Goal: Task Accomplishment & Management: Use online tool/utility

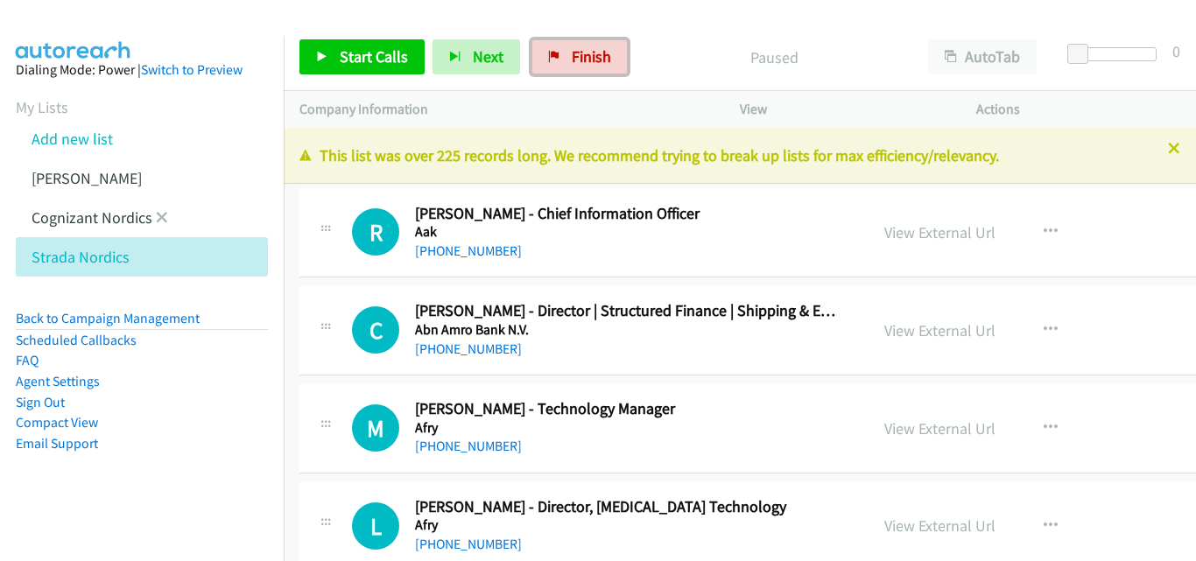
click at [564, 57] on link "Finish" at bounding box center [580, 56] width 96 height 35
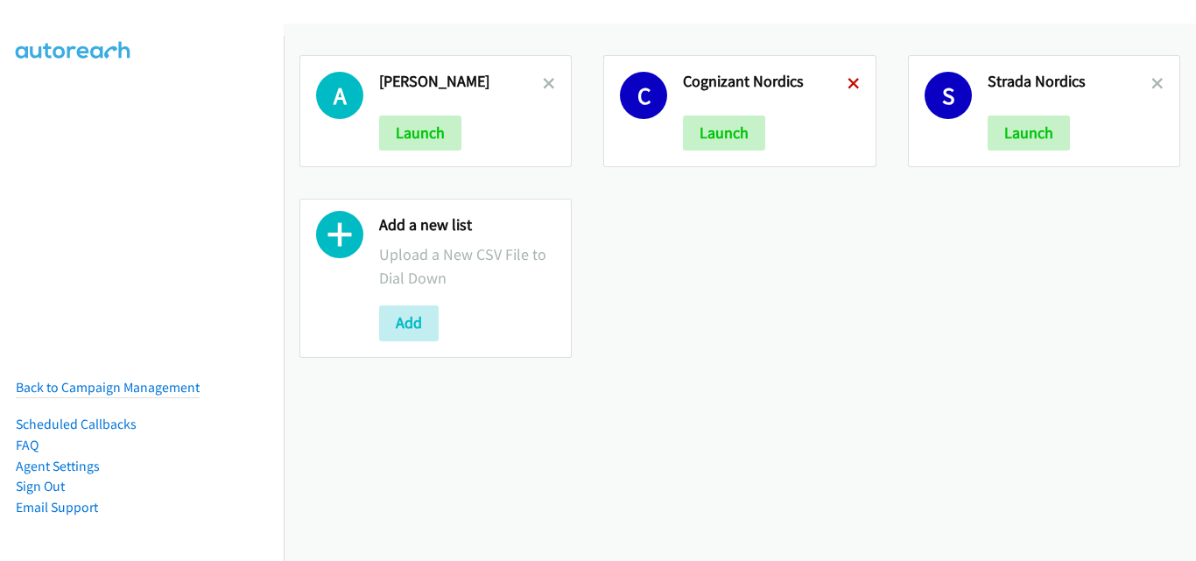
click at [848, 88] on icon at bounding box center [854, 85] width 12 height 12
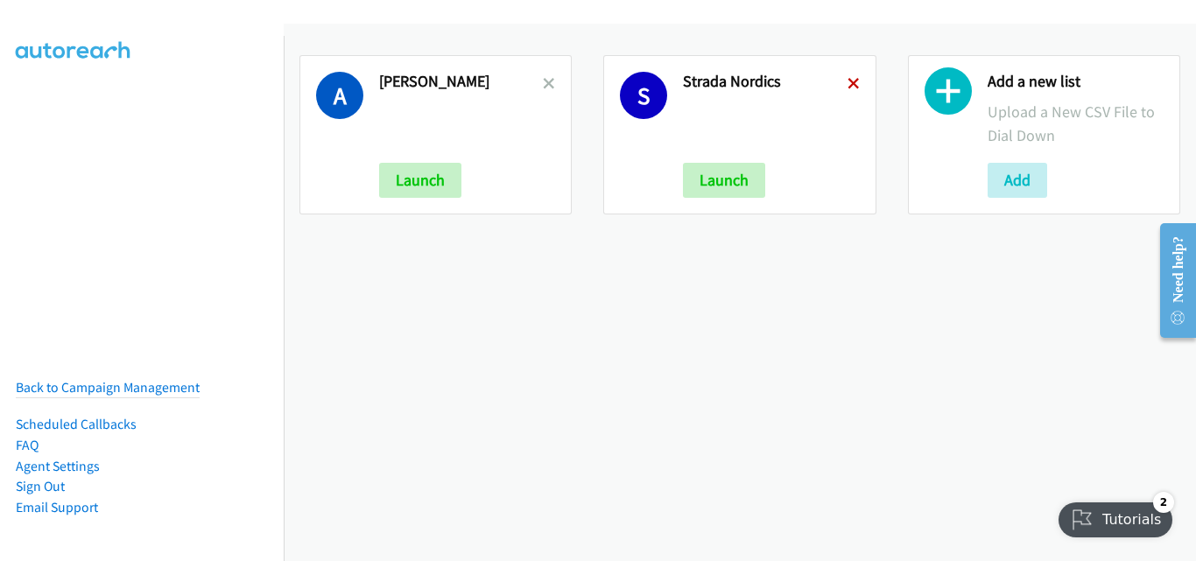
click at [850, 82] on icon at bounding box center [854, 85] width 12 height 12
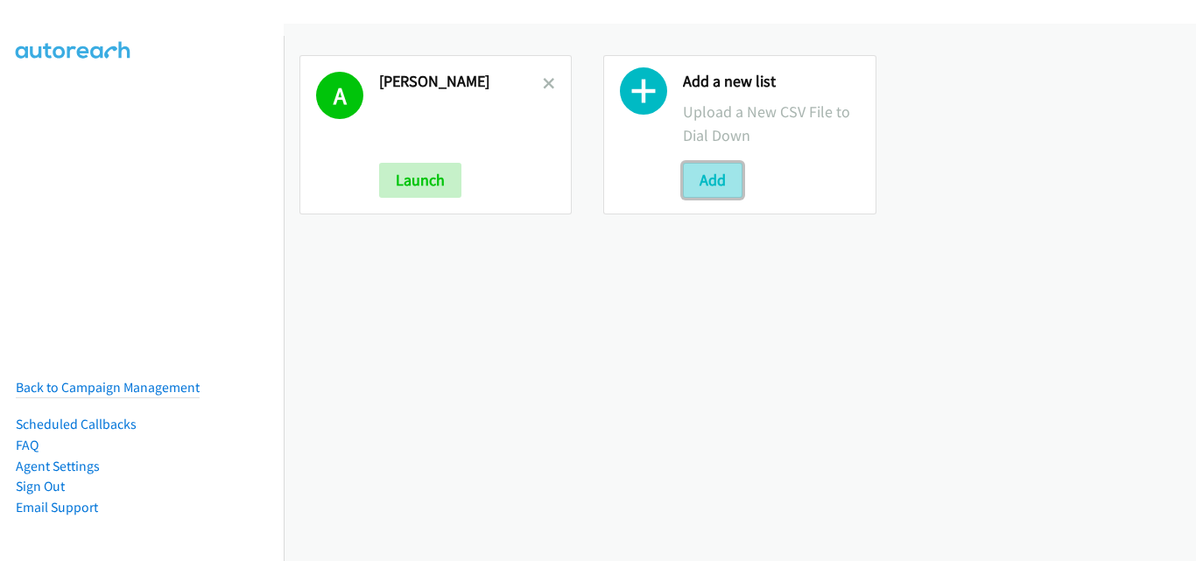
click at [689, 182] on button "Add" at bounding box center [713, 180] width 60 height 35
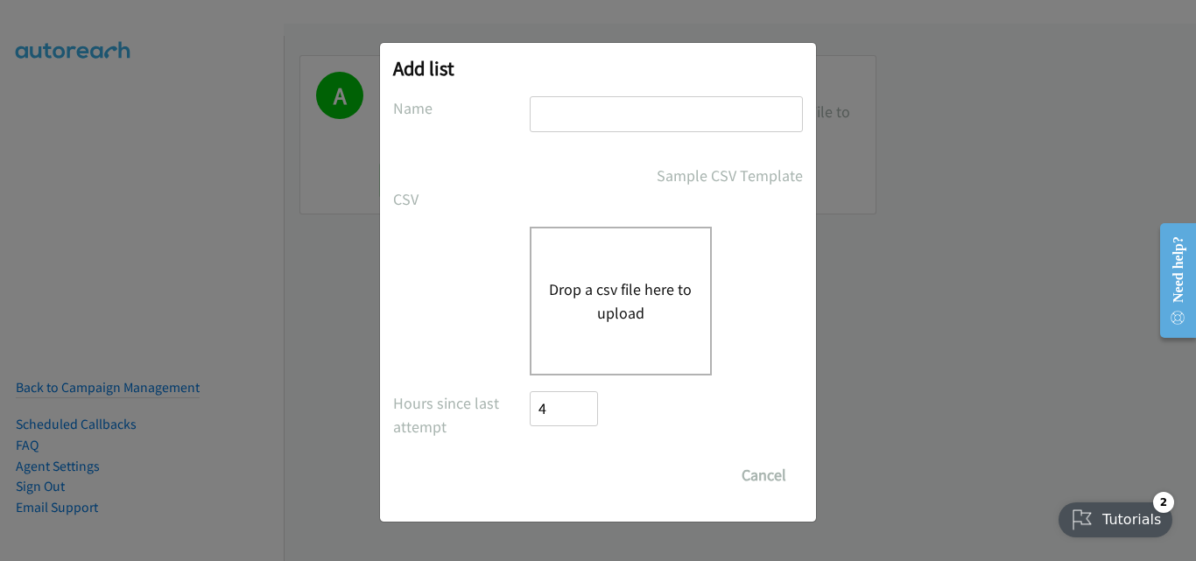
click at [603, 287] on button "Drop a csv file here to upload" at bounding box center [621, 301] width 144 height 47
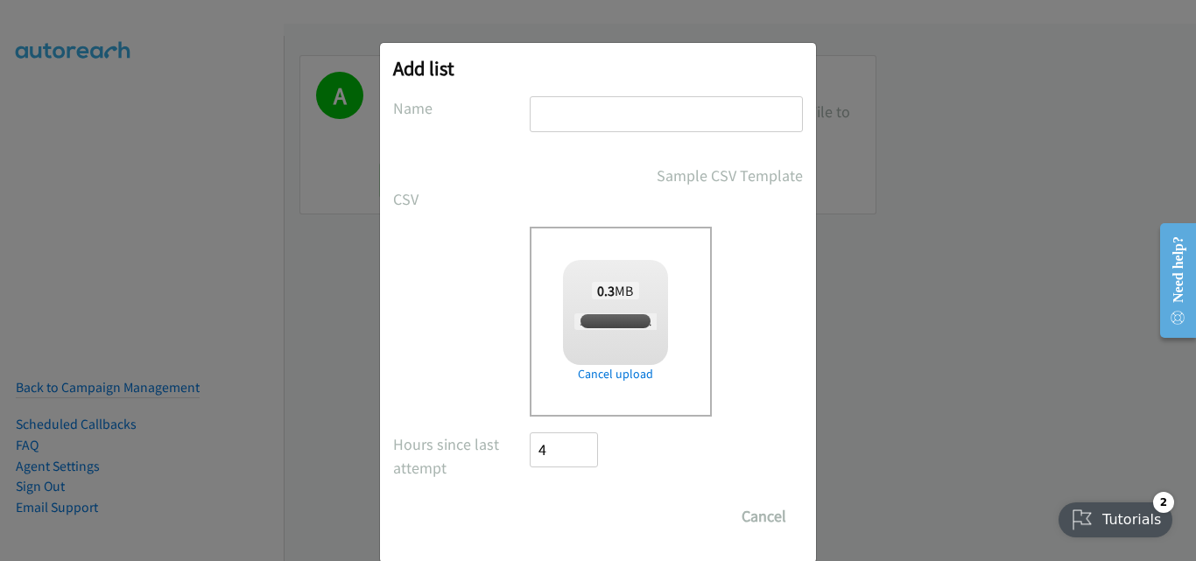
checkbox input "true"
click at [581, 119] on input "text" at bounding box center [666, 114] width 273 height 36
type input "Strada Nordics"
click at [426, 223] on form "No phone fields were returned for that Report or List View Please upload a csv …" at bounding box center [598, 315] width 410 height 438
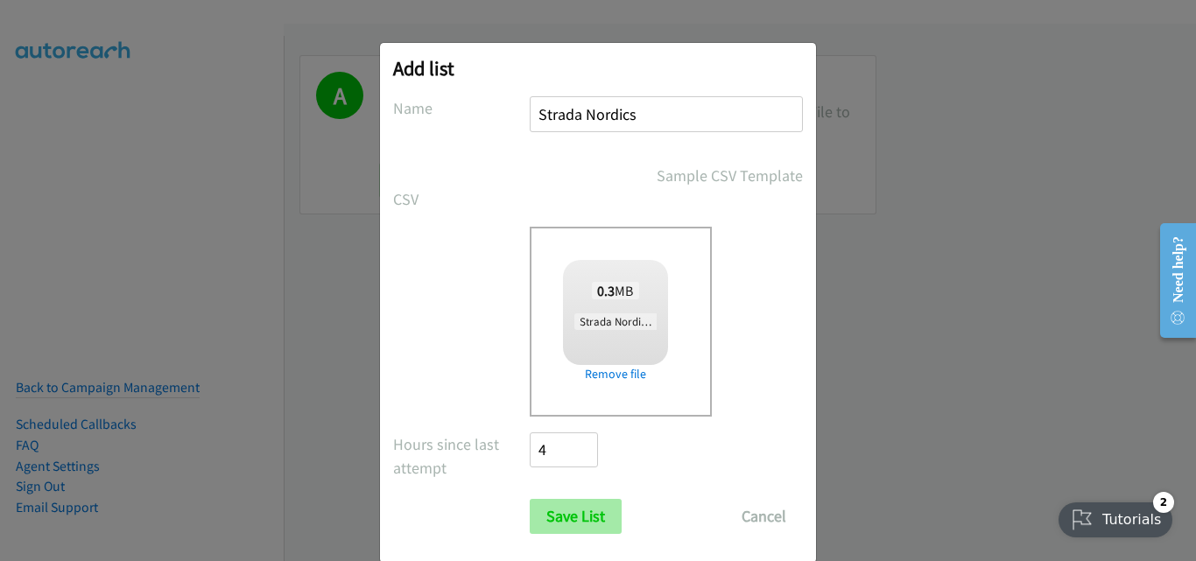
scroll to position [29, 0]
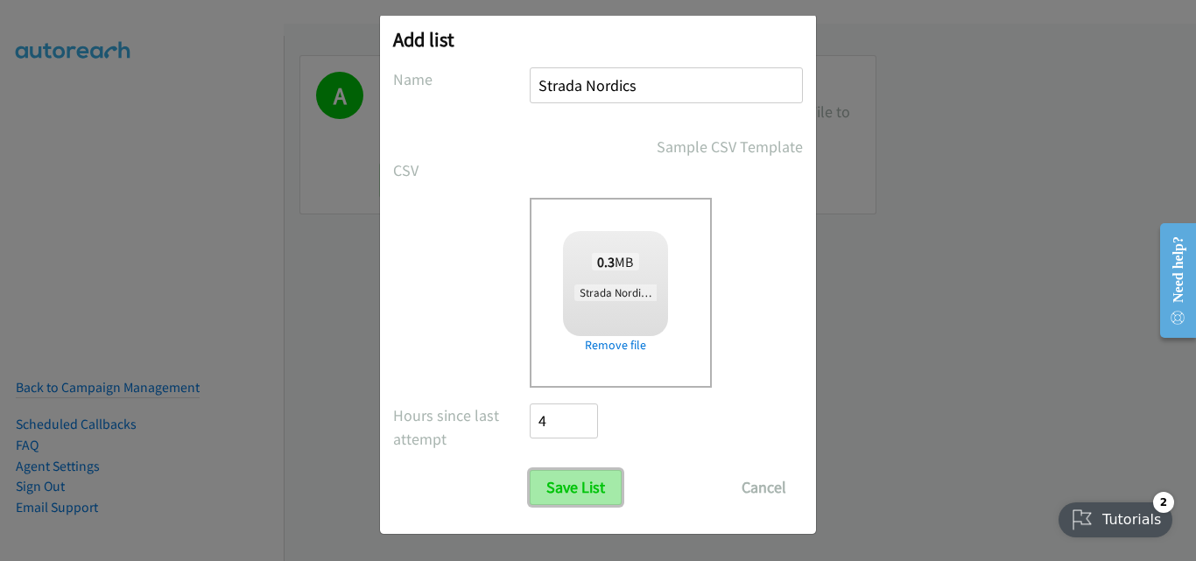
click at [554, 490] on input "Save List" at bounding box center [576, 487] width 92 height 35
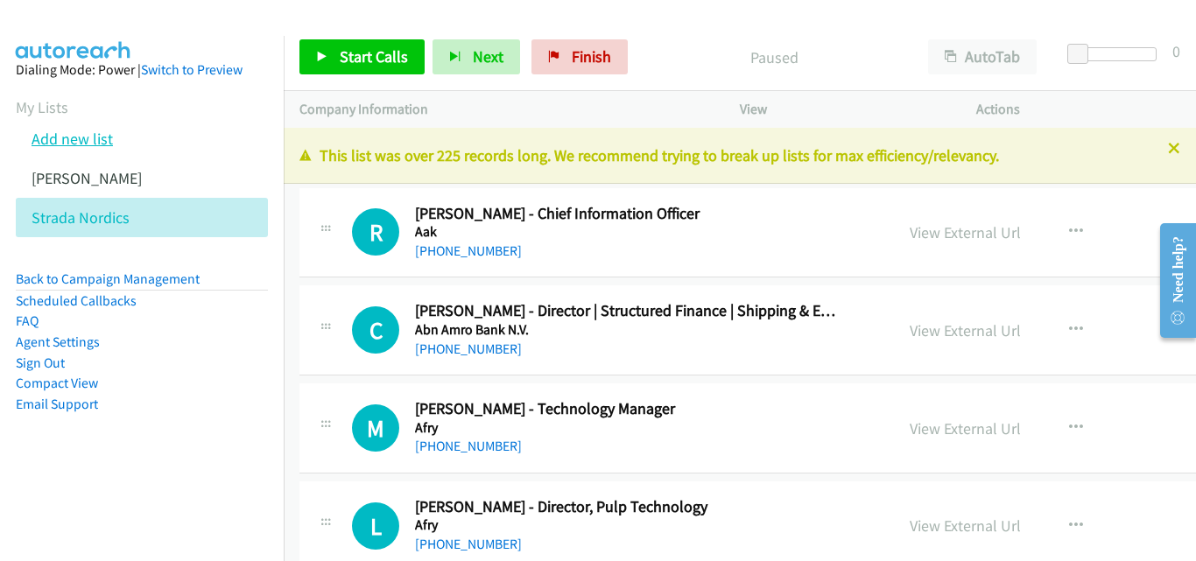
click at [67, 138] on link "Add new list" at bounding box center [72, 139] width 81 height 20
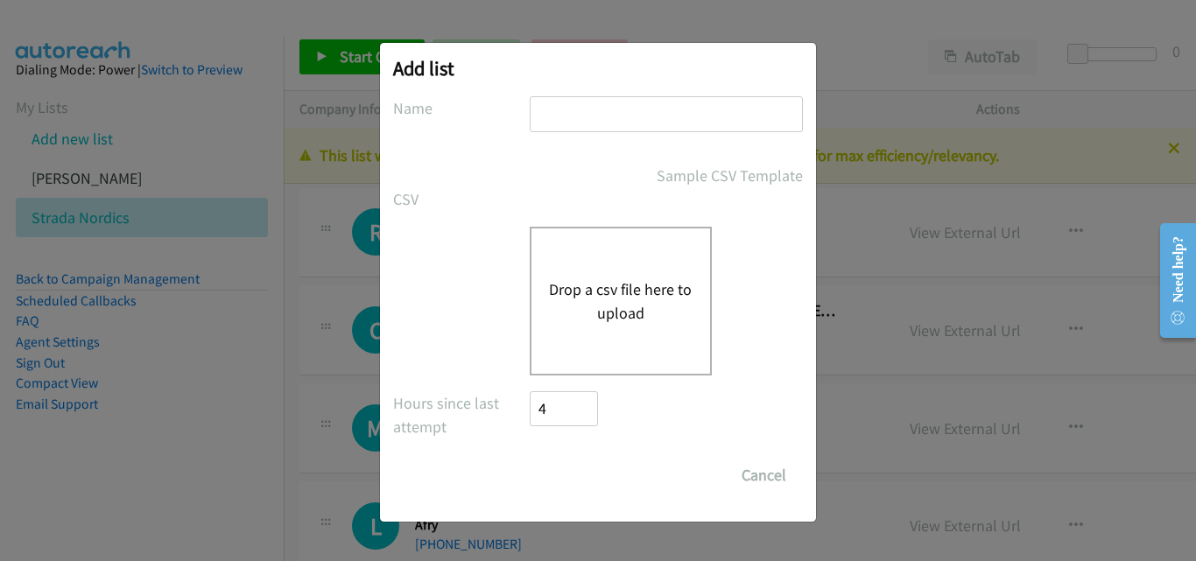
click at [599, 316] on button "Drop a csv file here to upload" at bounding box center [621, 301] width 144 height 47
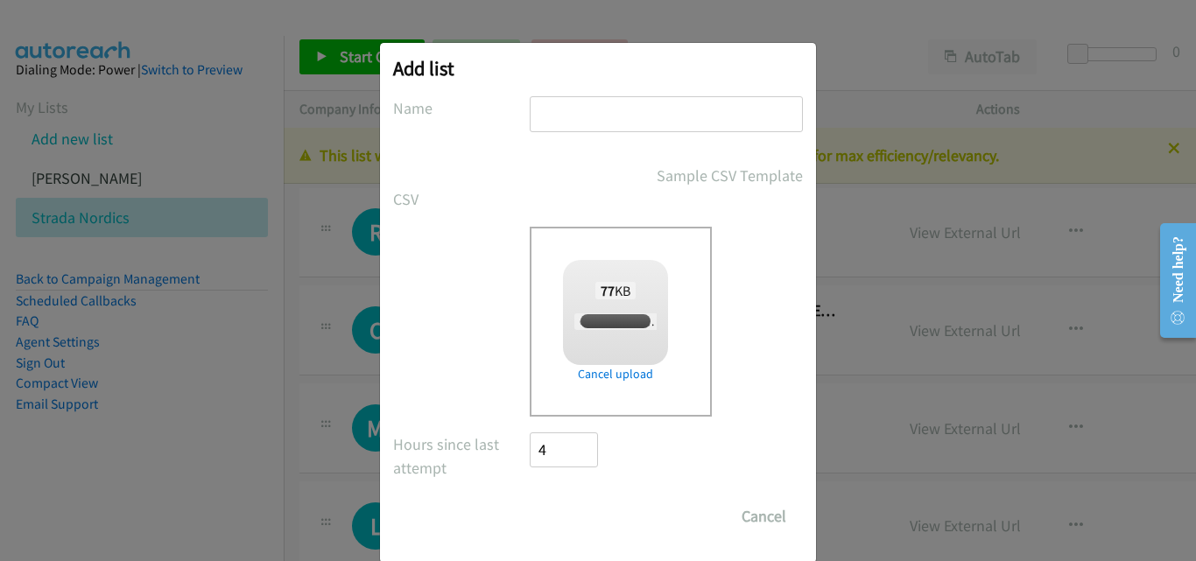
checkbox input "true"
click at [600, 117] on input "text" at bounding box center [666, 114] width 273 height 36
type input "Cognizant Nordics"
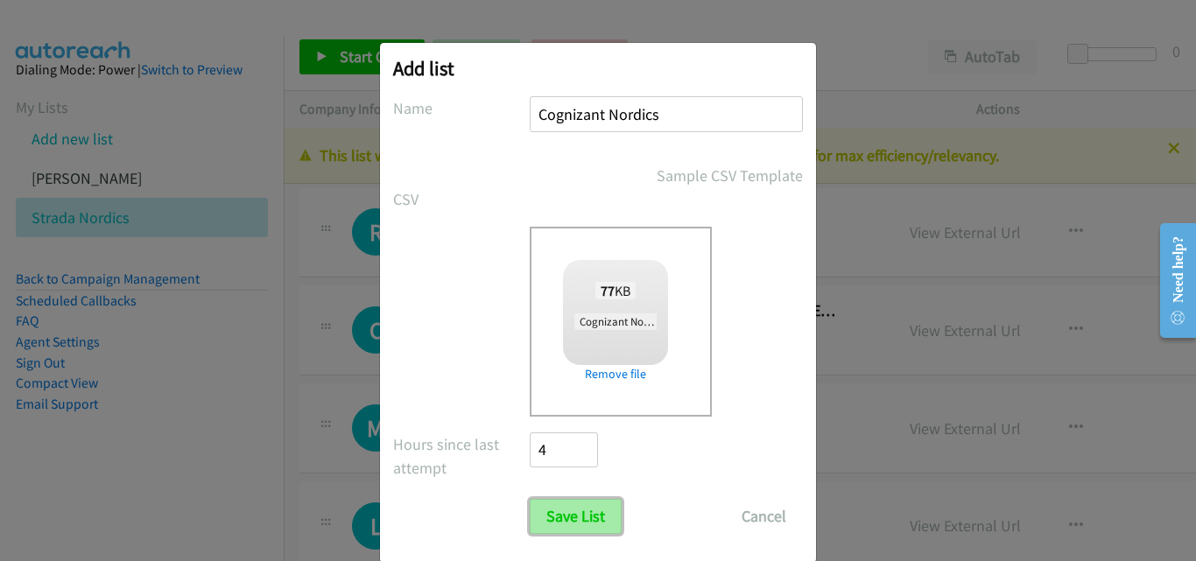
click at [583, 519] on input "Save List" at bounding box center [576, 516] width 92 height 35
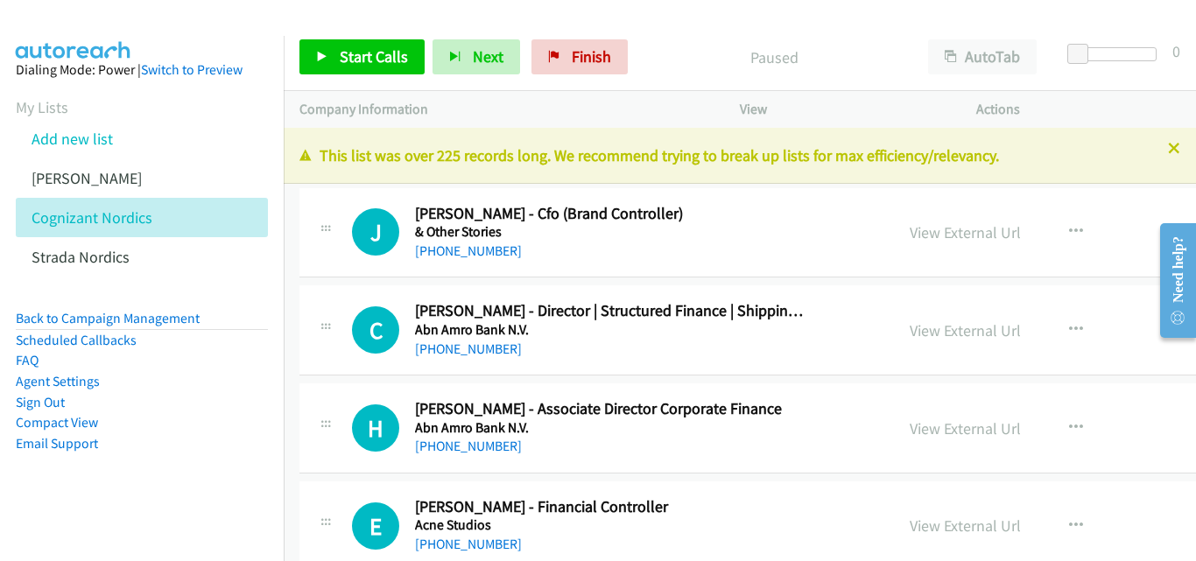
click at [223, 286] on aside "Dialing Mode: Power | Switch to Preview My Lists Add new list [PERSON_NAME] Cog…" at bounding box center [142, 284] width 284 height 497
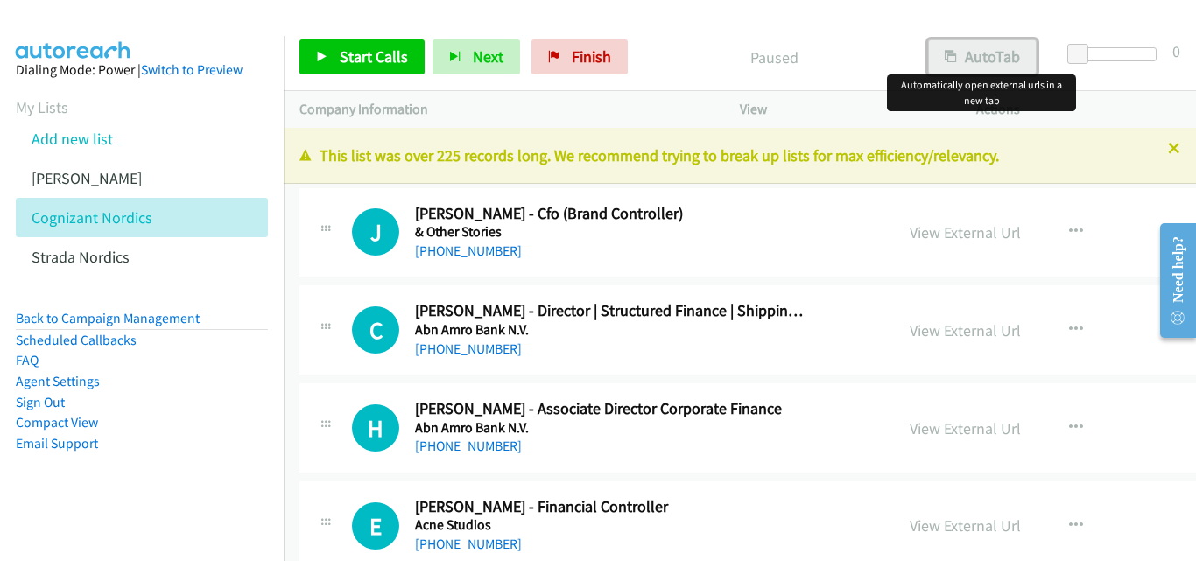
click at [951, 55] on icon "button" at bounding box center [951, 58] width 12 height 12
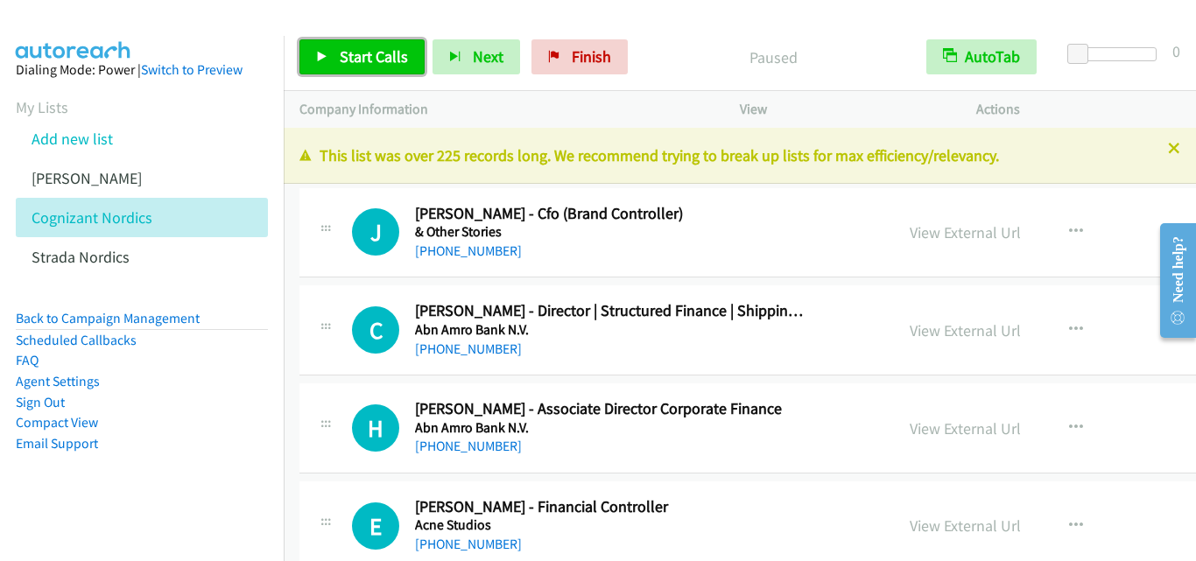
click at [324, 59] on icon at bounding box center [322, 58] width 12 height 12
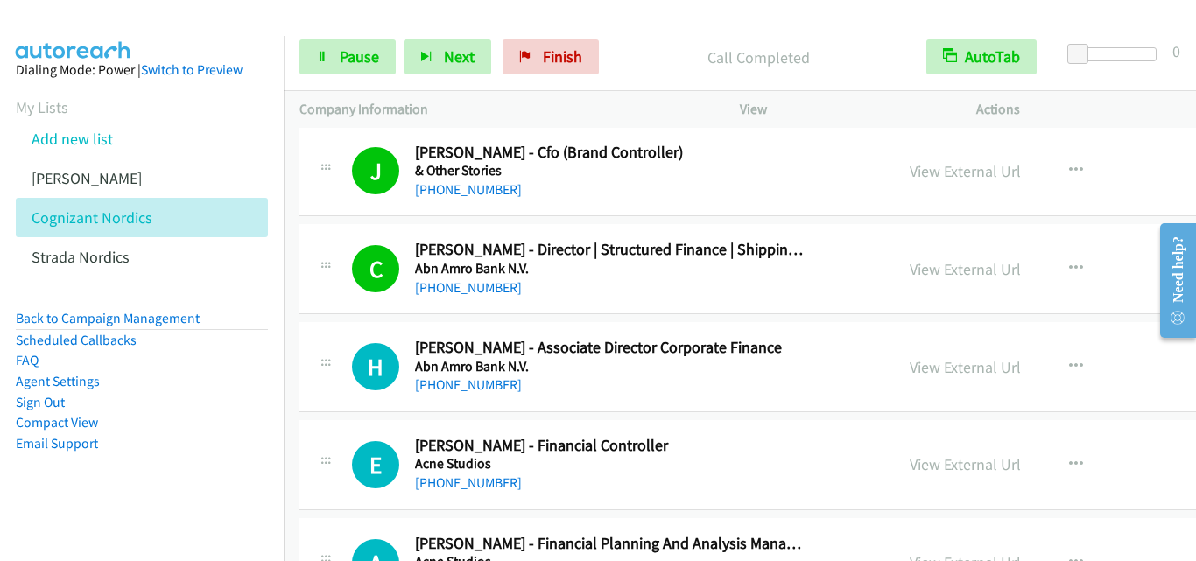
scroll to position [88, 0]
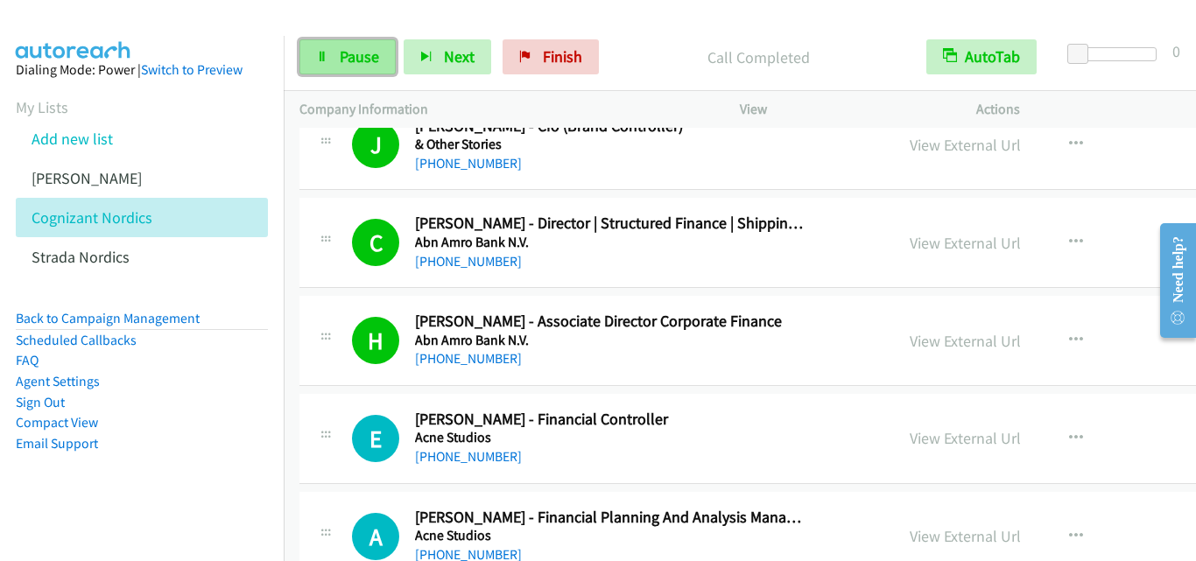
click at [316, 54] on icon at bounding box center [322, 58] width 12 height 12
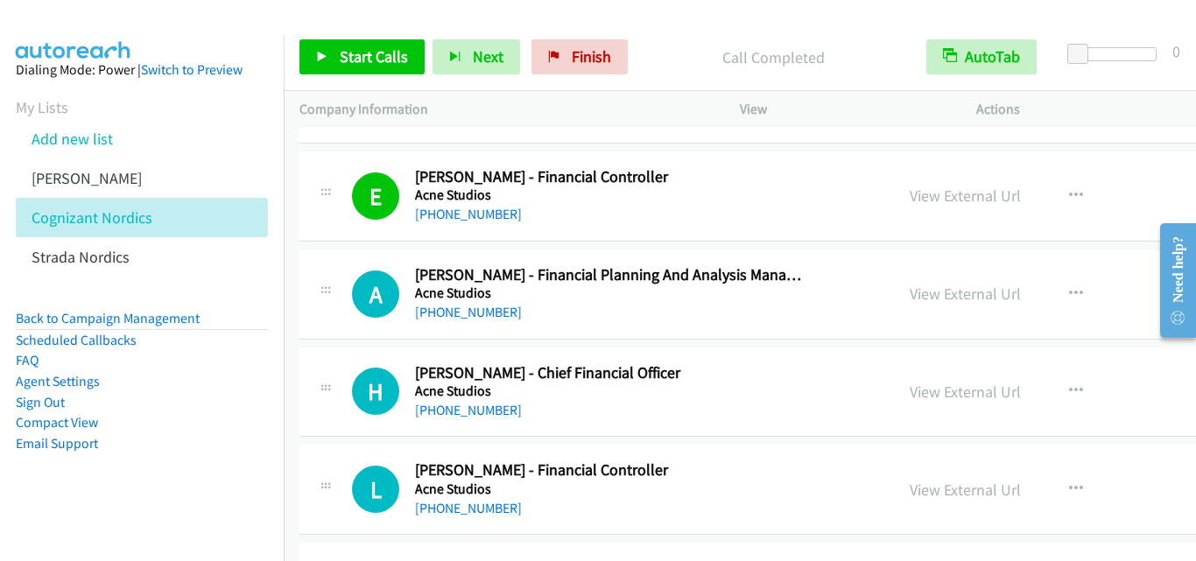
scroll to position [350, 0]
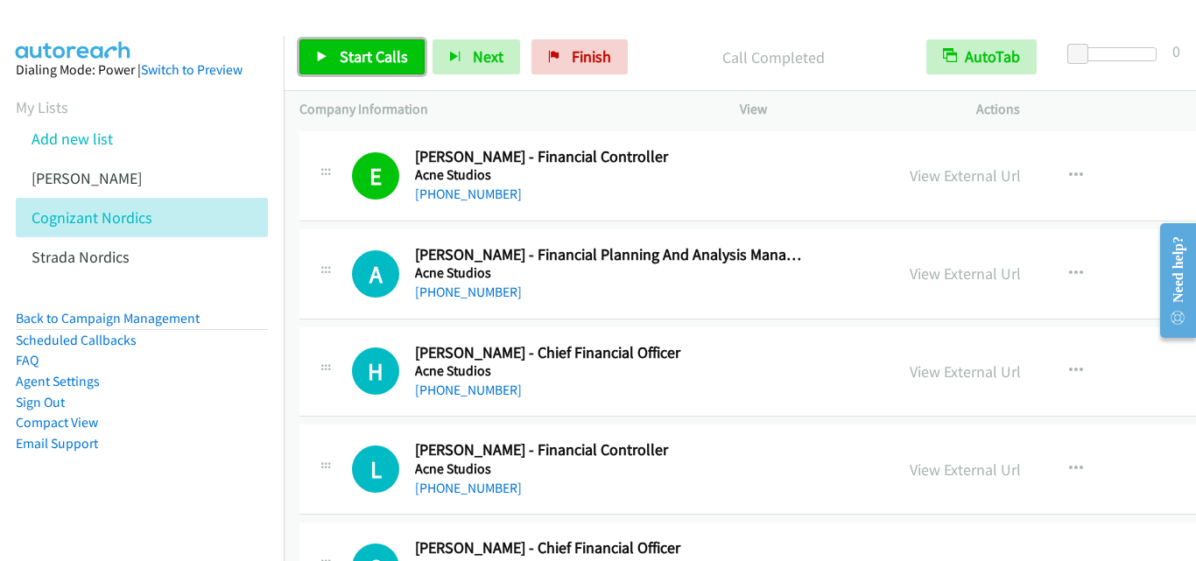
click at [319, 60] on icon at bounding box center [322, 58] width 12 height 12
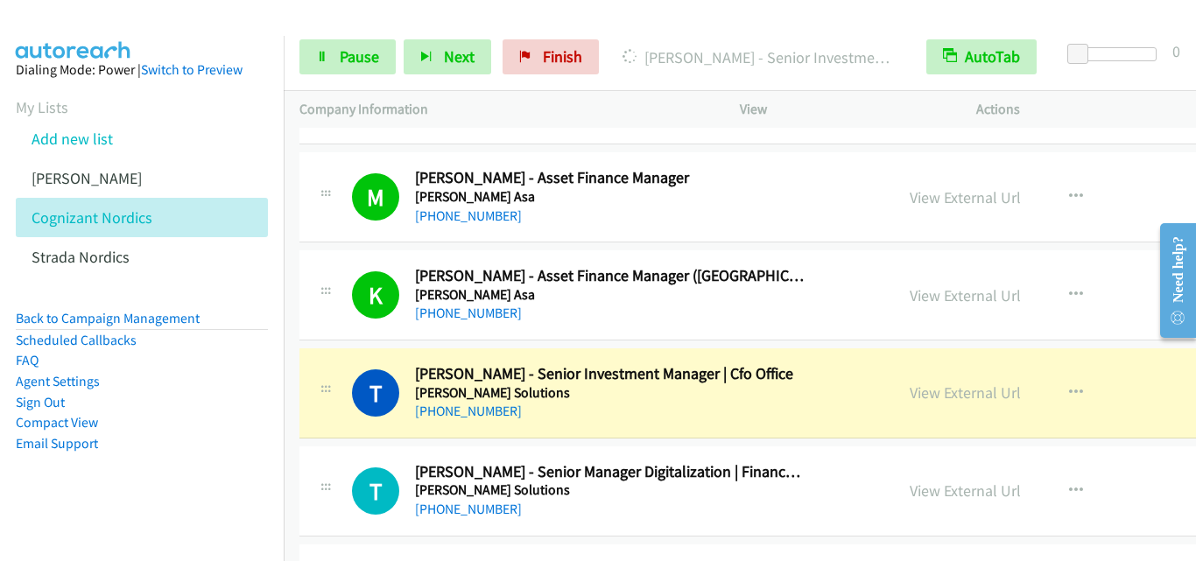
scroll to position [2277, 0]
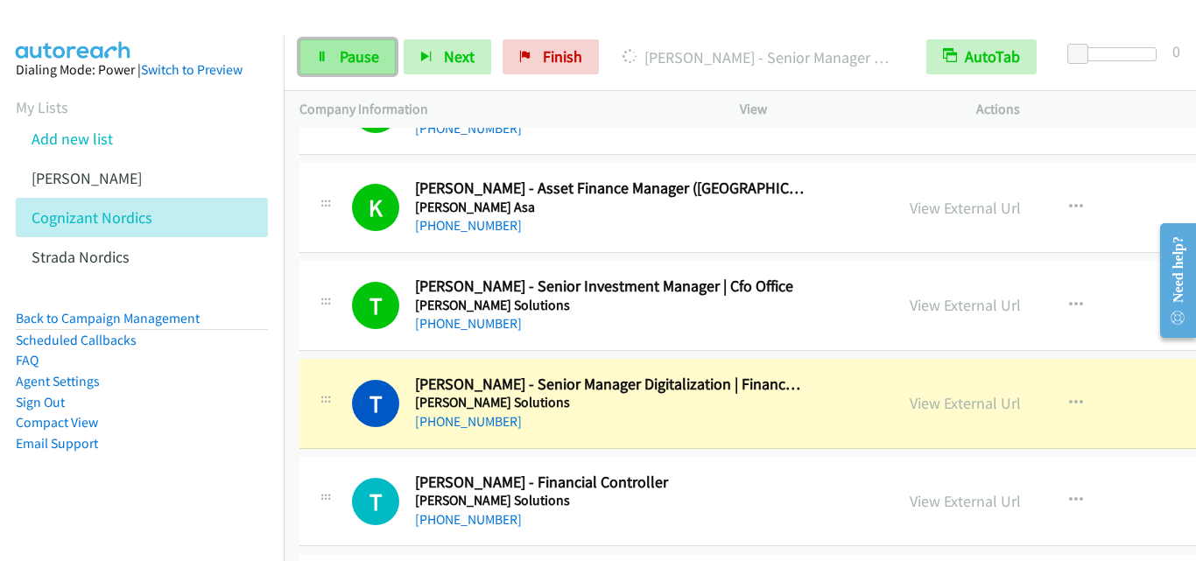
click at [317, 52] on icon at bounding box center [322, 58] width 12 height 12
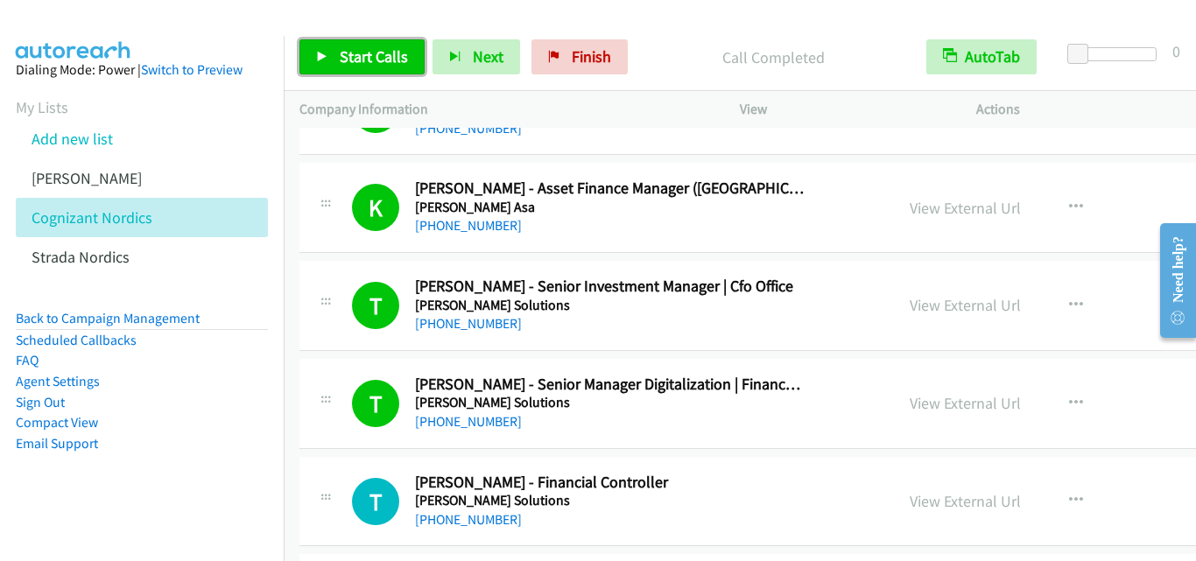
click at [319, 53] on icon at bounding box center [322, 58] width 12 height 12
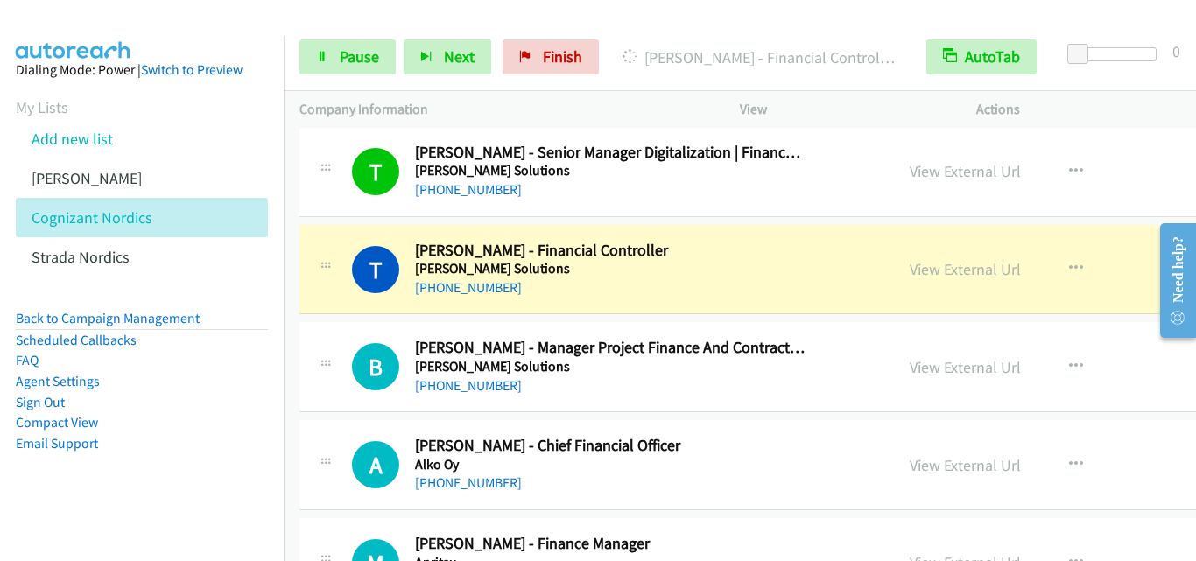
scroll to position [2540, 0]
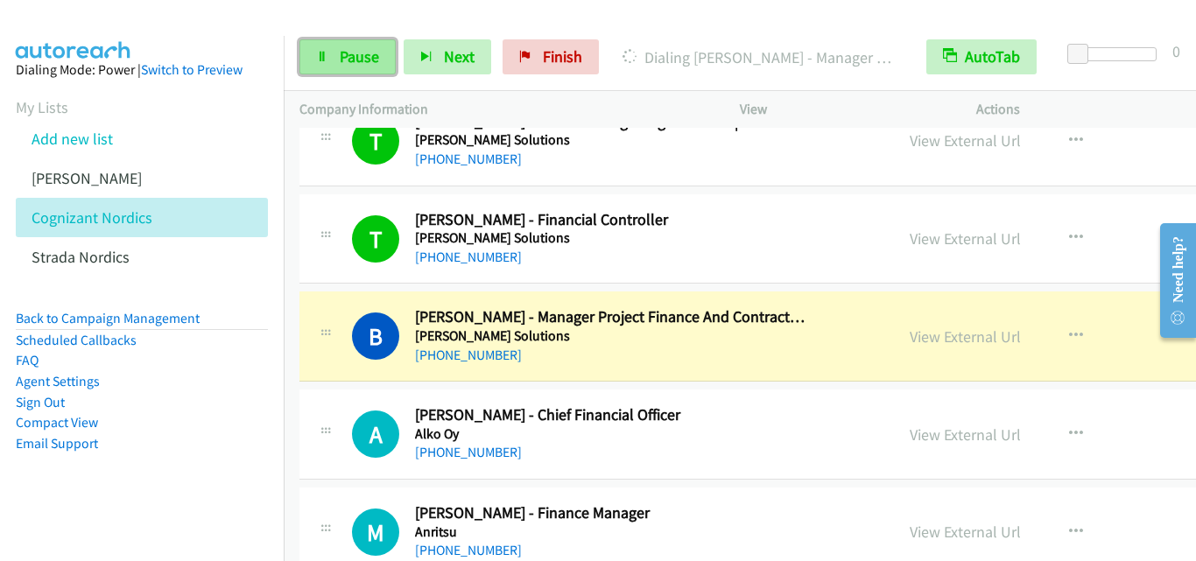
click at [322, 57] on icon at bounding box center [322, 58] width 12 height 12
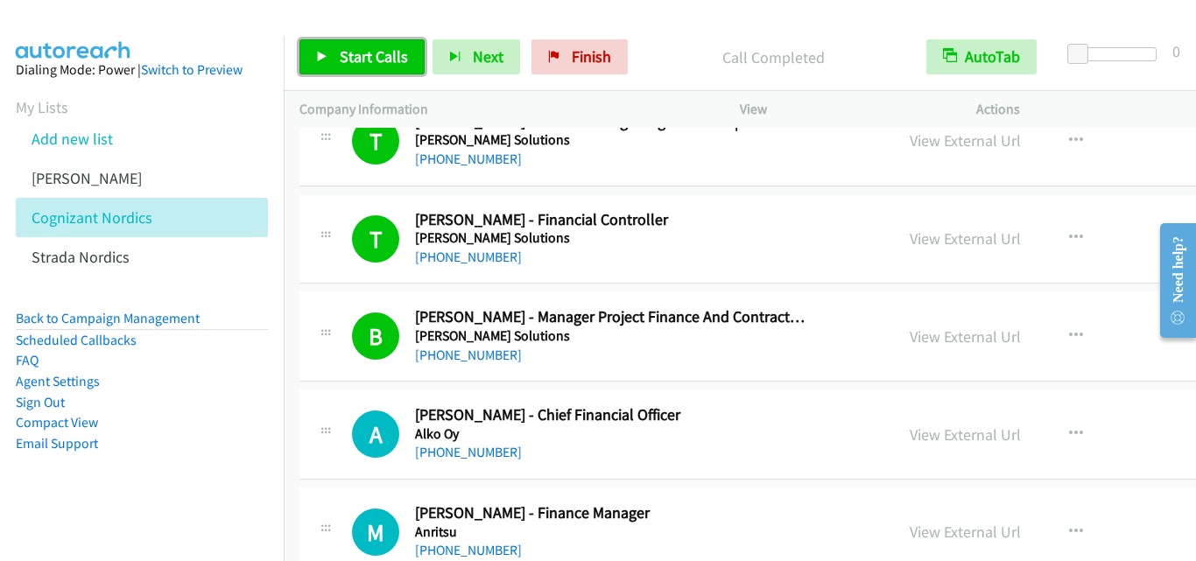
click at [318, 53] on icon at bounding box center [322, 58] width 12 height 12
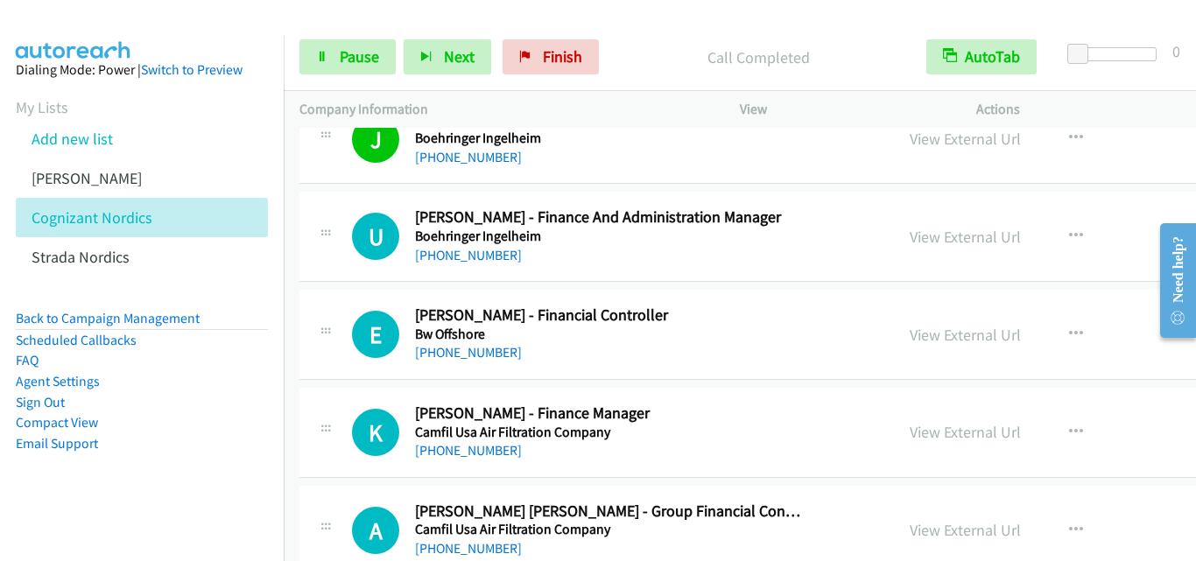
scroll to position [5781, 0]
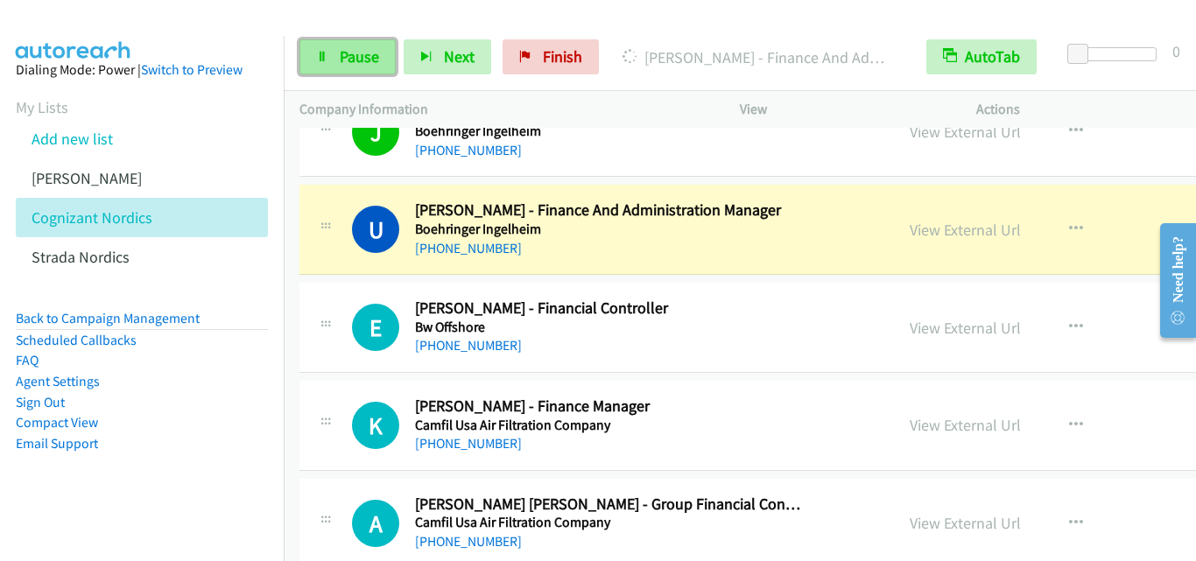
click at [310, 42] on link "Pause" at bounding box center [348, 56] width 96 height 35
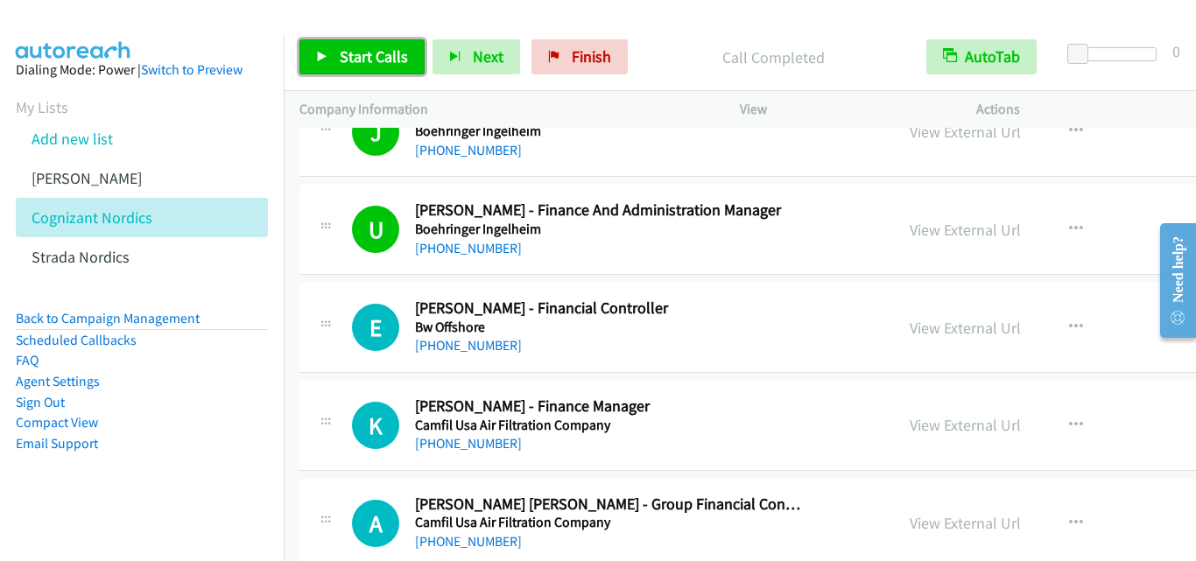
click at [322, 57] on icon at bounding box center [322, 58] width 12 height 12
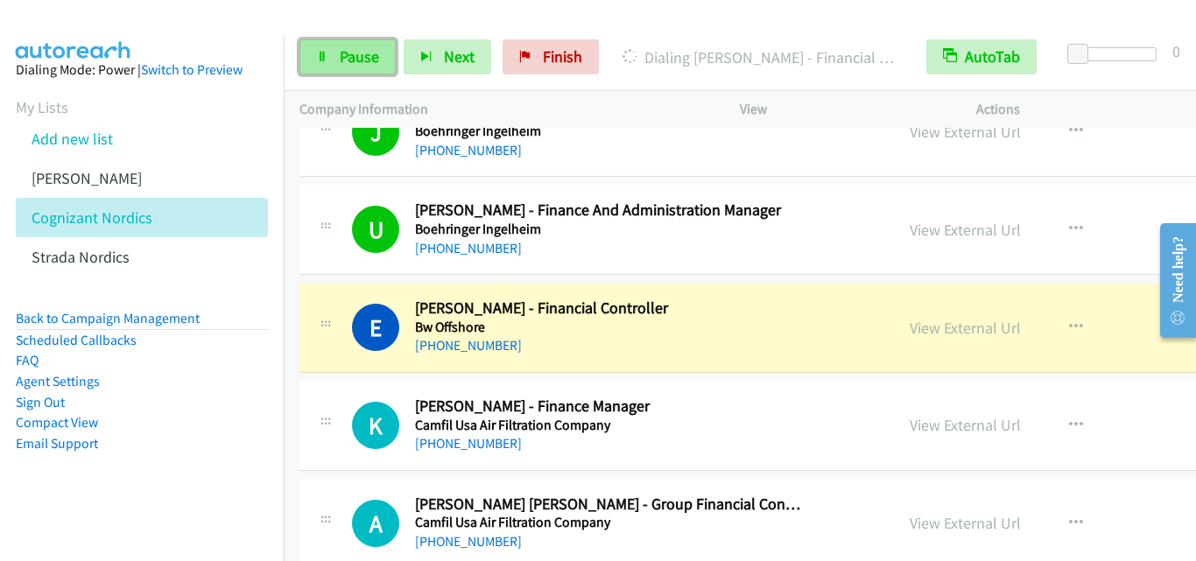
click at [326, 63] on link "Pause" at bounding box center [348, 56] width 96 height 35
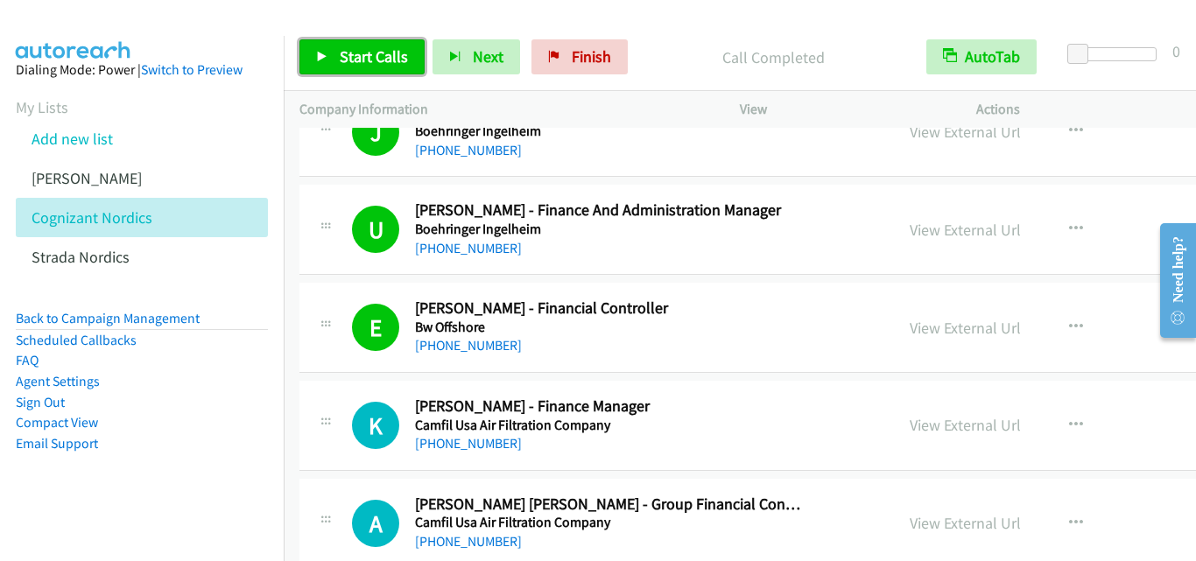
click at [320, 53] on icon at bounding box center [322, 58] width 12 height 12
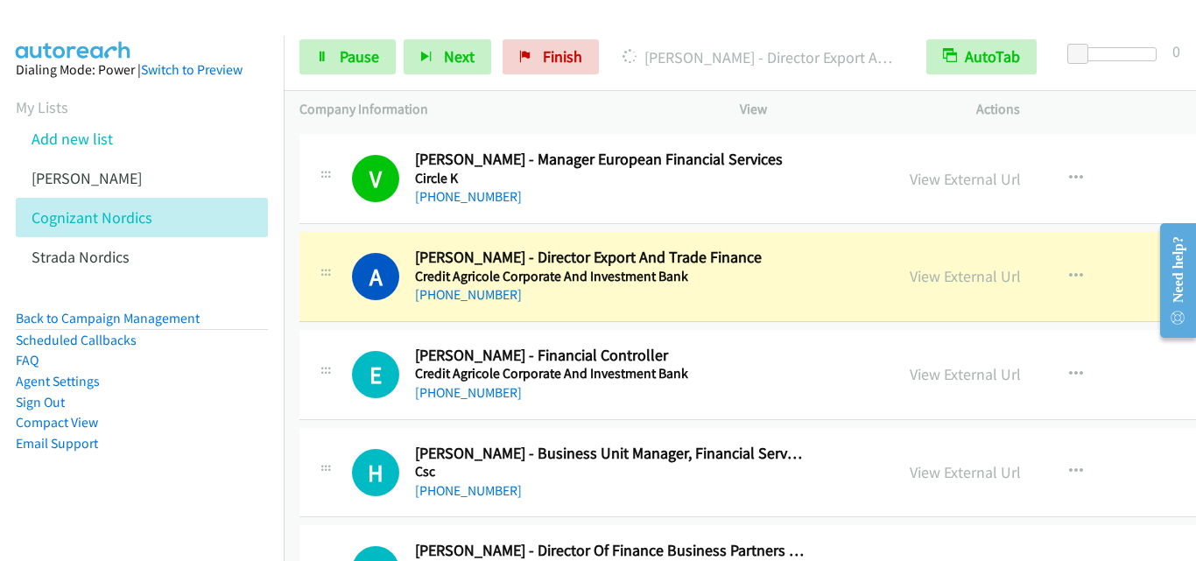
scroll to position [7095, 0]
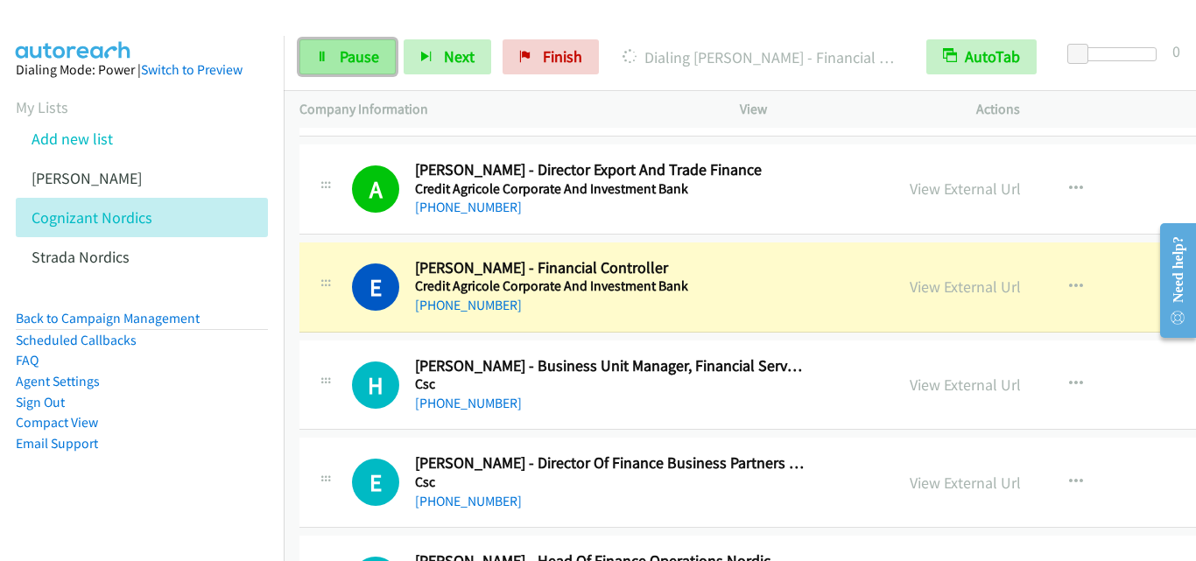
click at [330, 53] on link "Pause" at bounding box center [348, 56] width 96 height 35
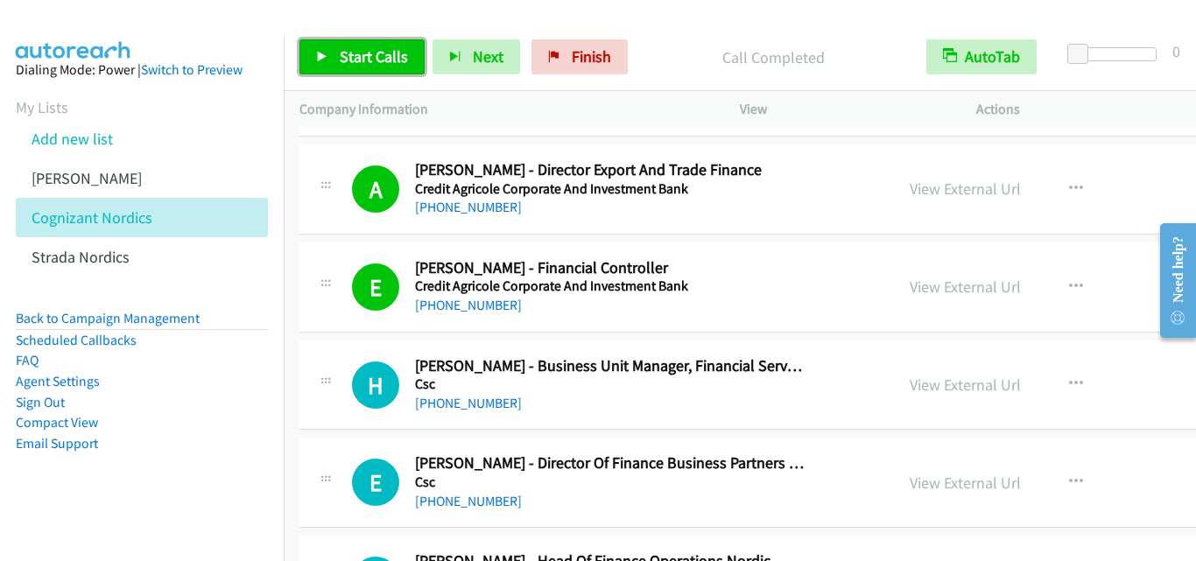
click at [318, 53] on icon at bounding box center [322, 58] width 12 height 12
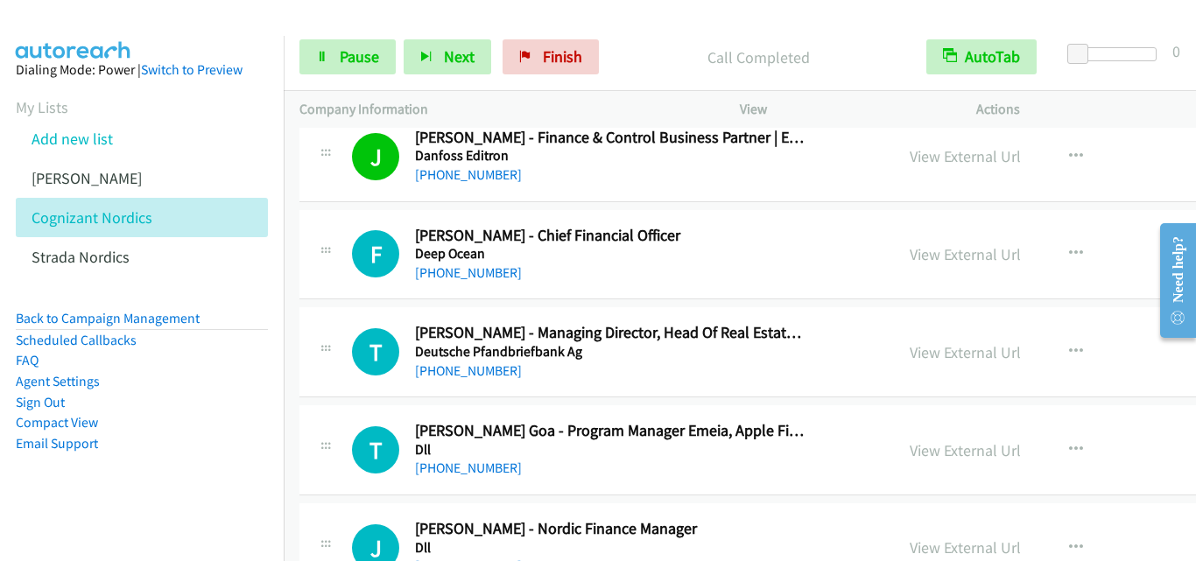
scroll to position [8321, 0]
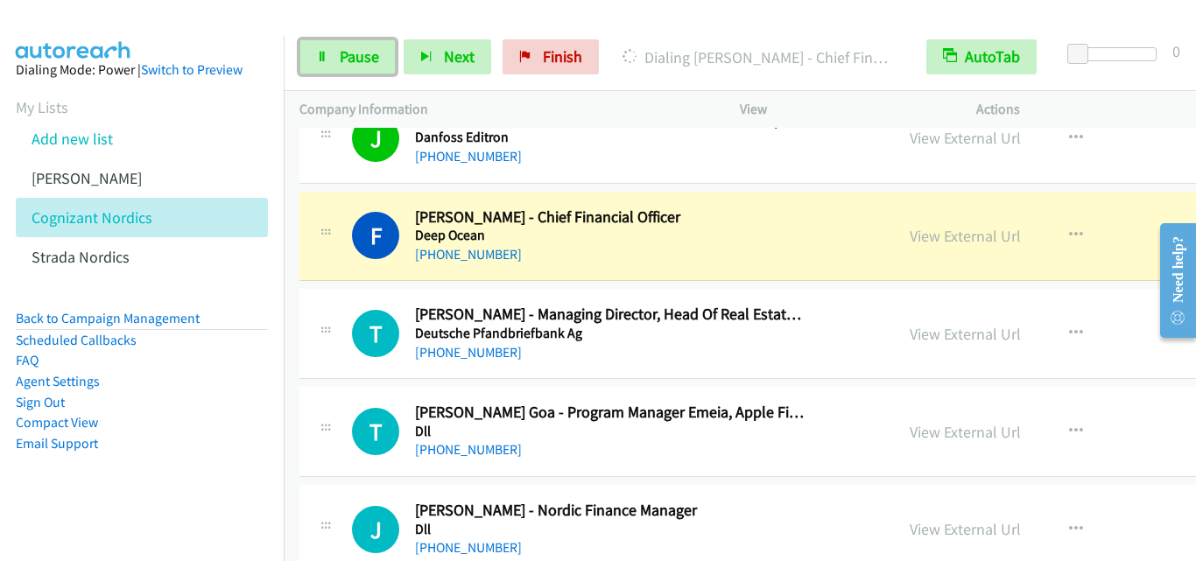
drag, startPoint x: 318, startPoint y: 52, endPoint x: 454, endPoint y: 3, distance: 144.4
click at [321, 52] on icon at bounding box center [322, 58] width 12 height 12
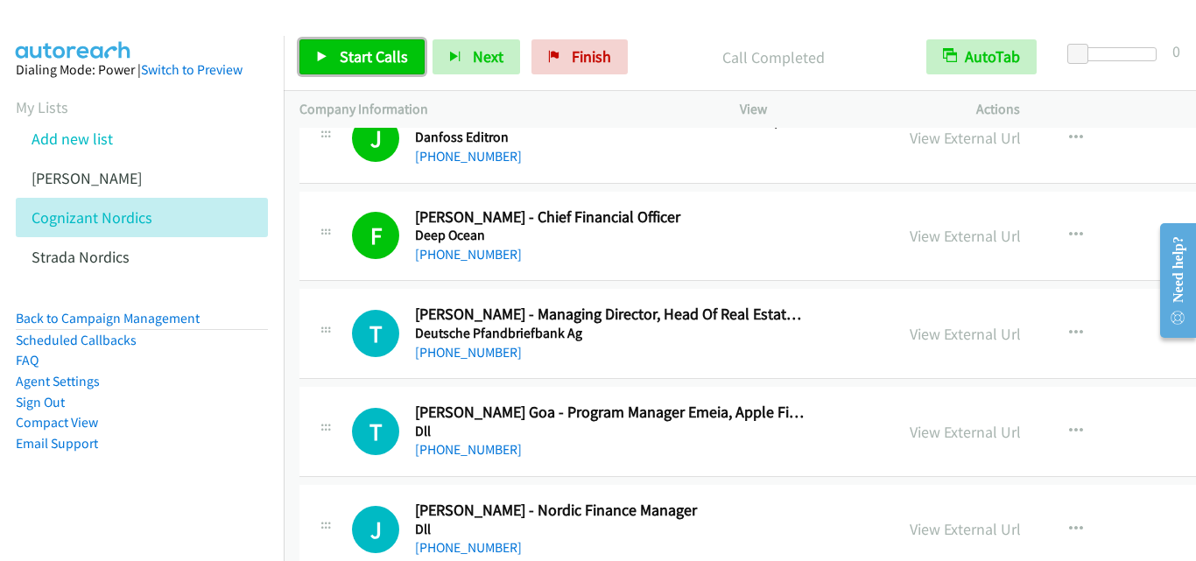
click at [321, 57] on icon at bounding box center [322, 58] width 12 height 12
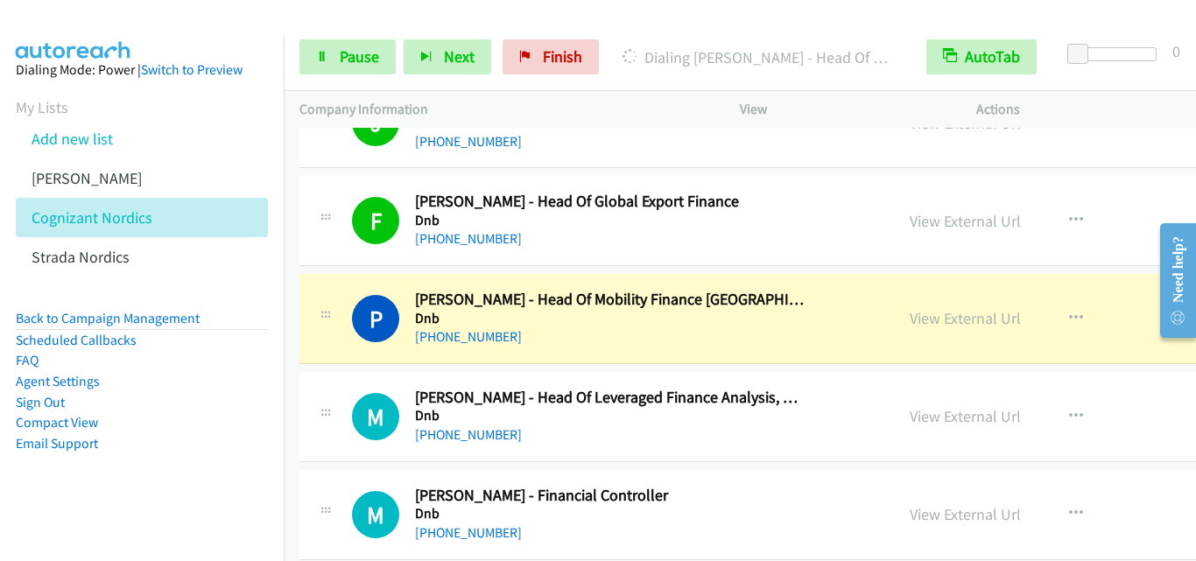
scroll to position [9109, 0]
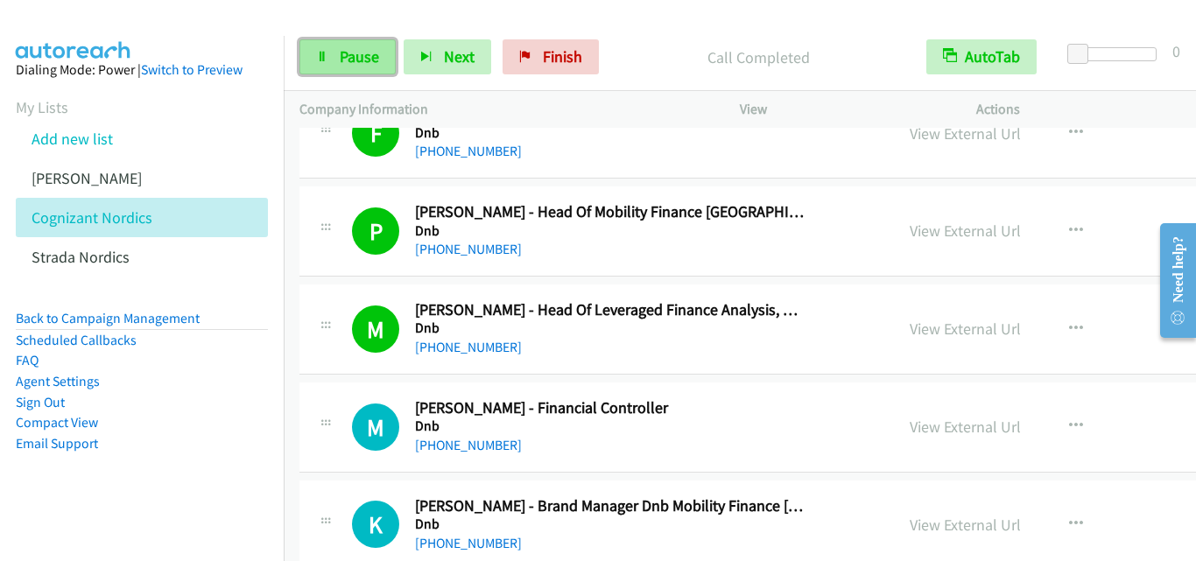
click at [318, 62] on icon at bounding box center [322, 58] width 12 height 12
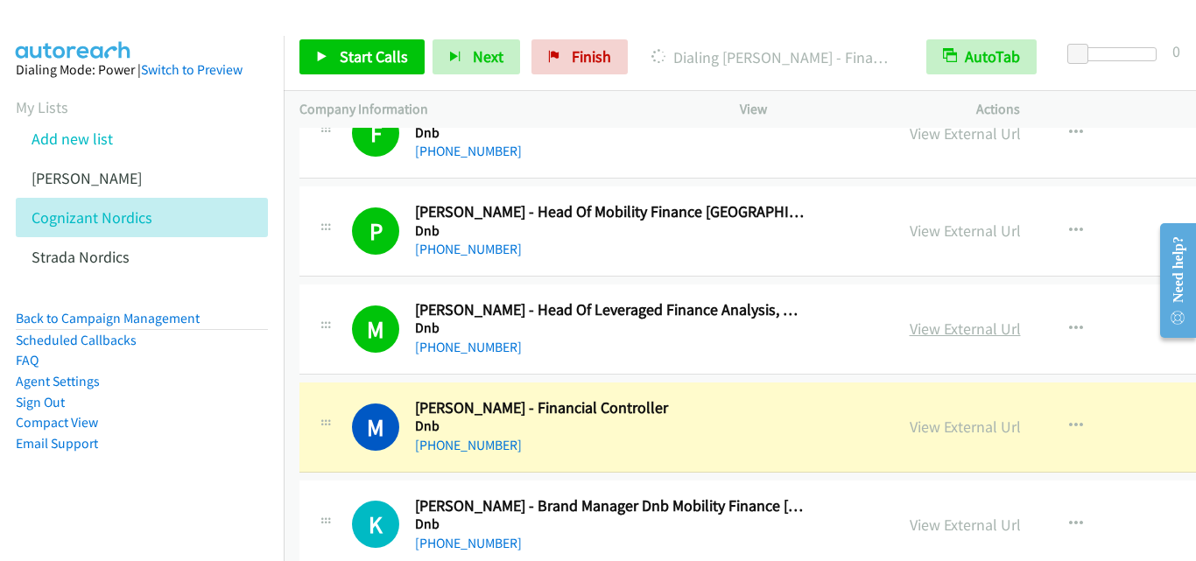
drag, startPoint x: 583, startPoint y: 357, endPoint x: 917, endPoint y: 328, distance: 335.0
click at [917, 328] on link "View External Url" at bounding box center [965, 329] width 111 height 20
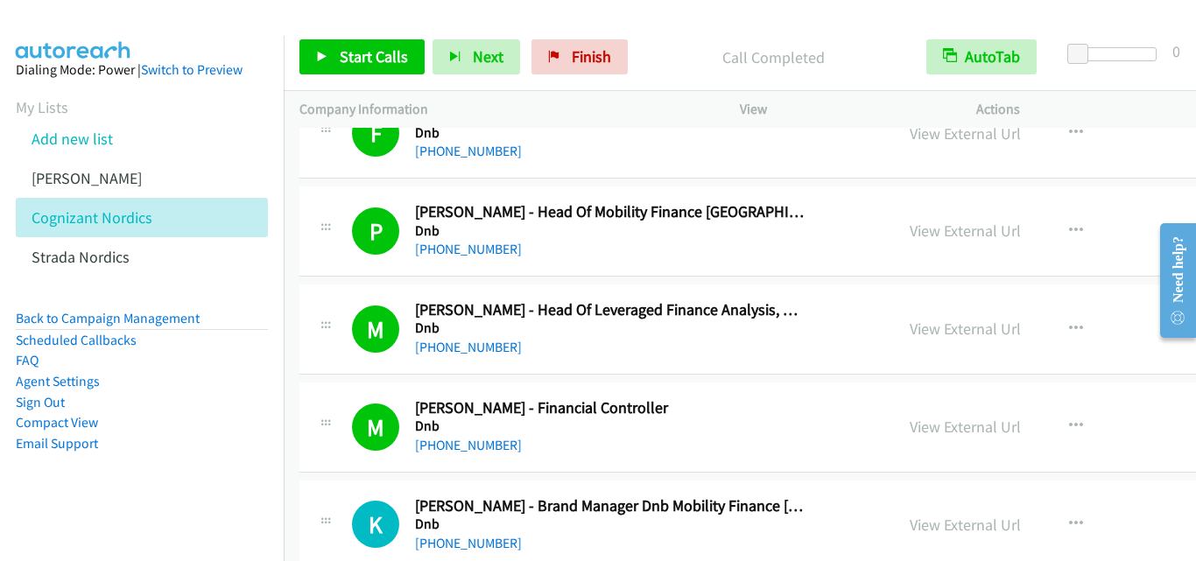
drag, startPoint x: 545, startPoint y: 356, endPoint x: 794, endPoint y: 309, distance: 253.0
click at [545, 356] on div "[PHONE_NUMBER]" at bounding box center [610, 347] width 390 height 21
click at [920, 332] on link "View External Url" at bounding box center [965, 329] width 111 height 20
click at [314, 60] on link "Start Calls" at bounding box center [362, 56] width 125 height 35
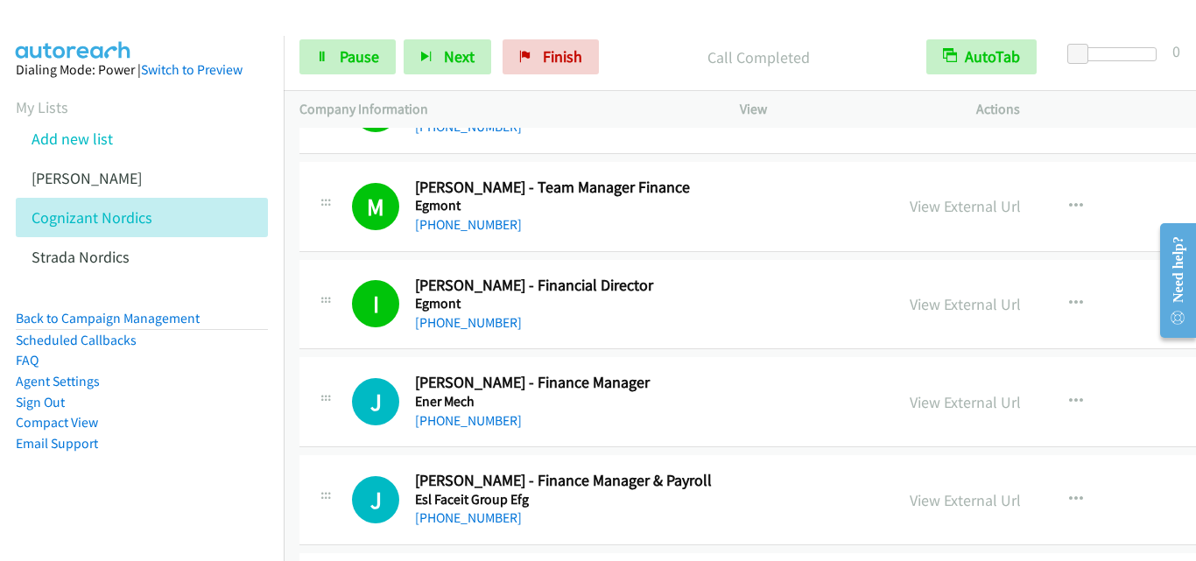
scroll to position [11474, 0]
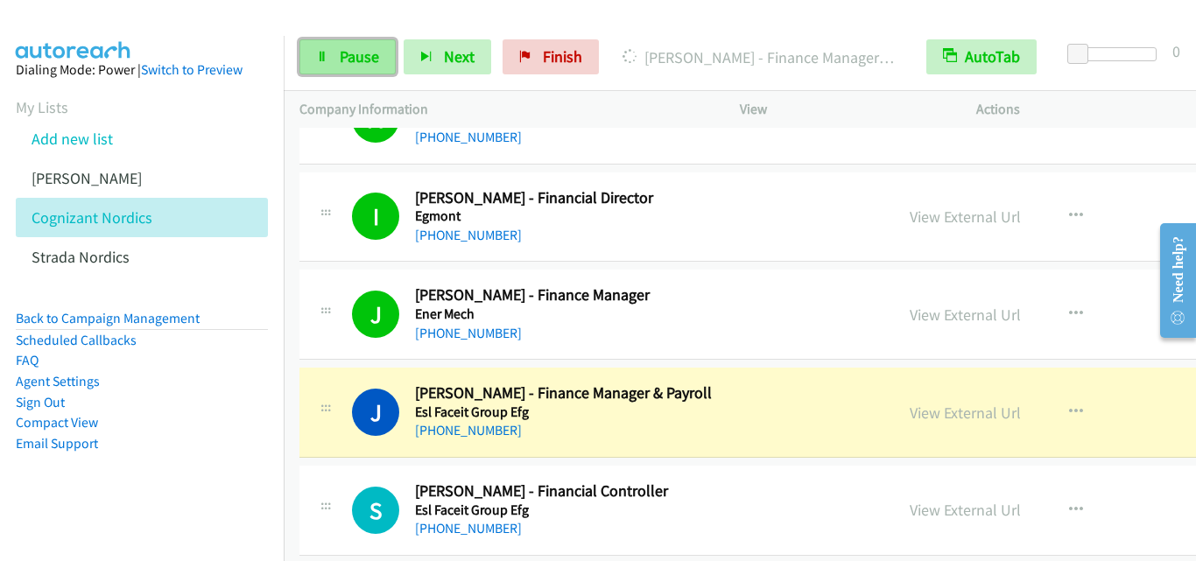
click at [319, 49] on link "Pause" at bounding box center [348, 56] width 96 height 35
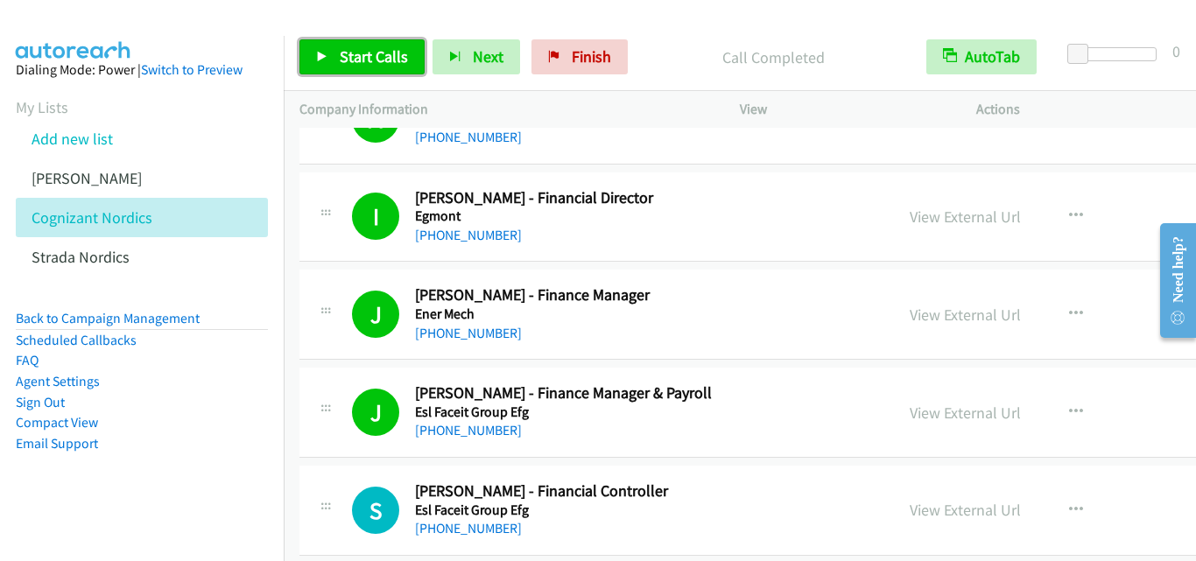
click at [321, 58] on icon at bounding box center [322, 58] width 12 height 12
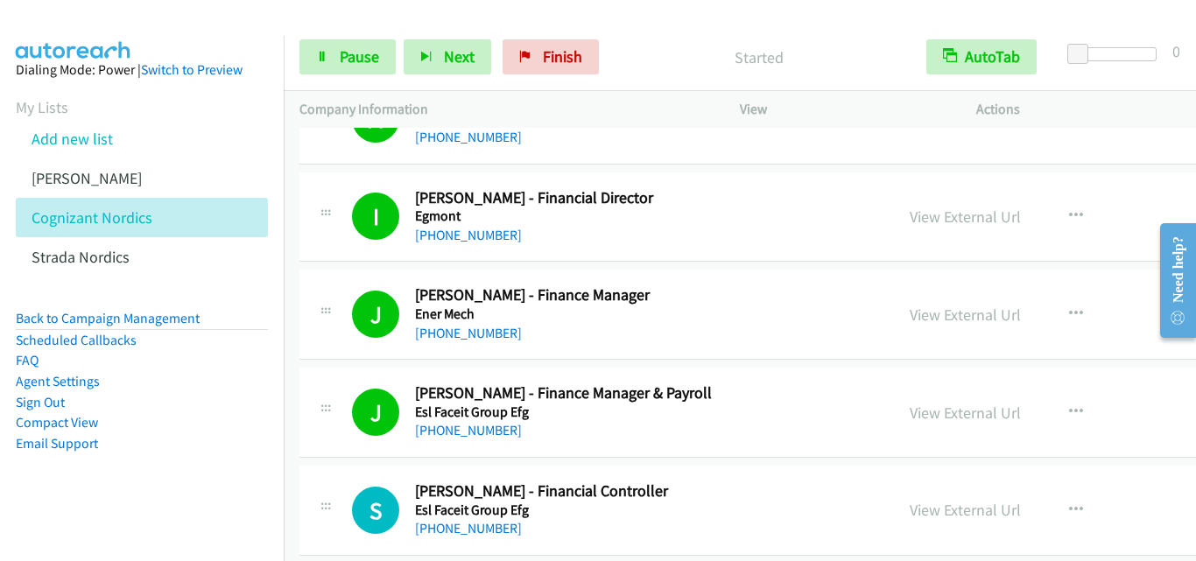
scroll to position [11562, 0]
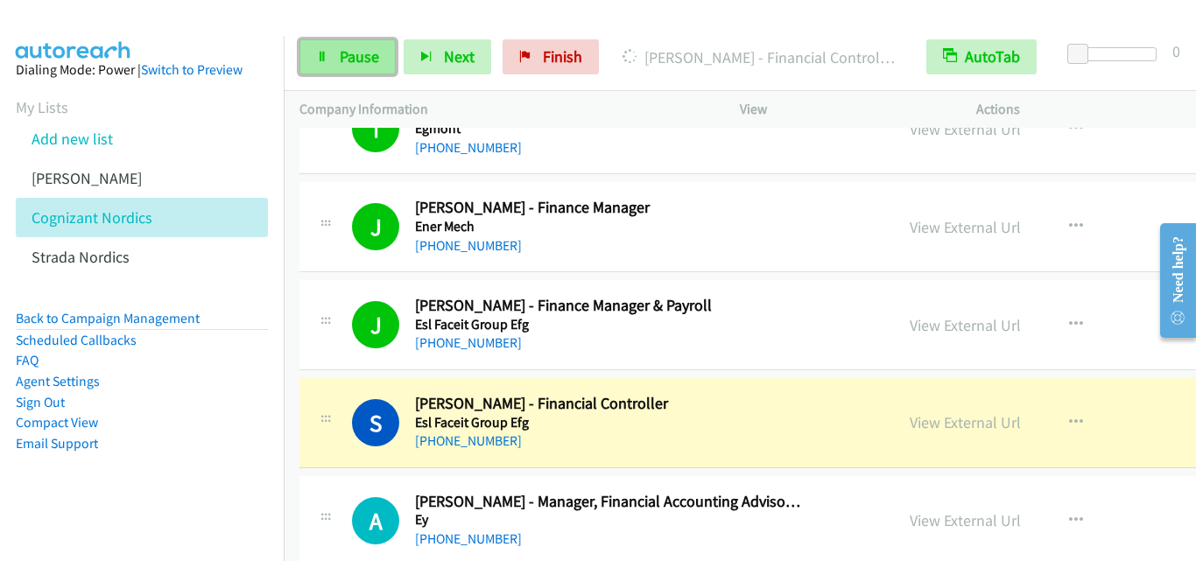
click at [315, 62] on link "Pause" at bounding box center [348, 56] width 96 height 35
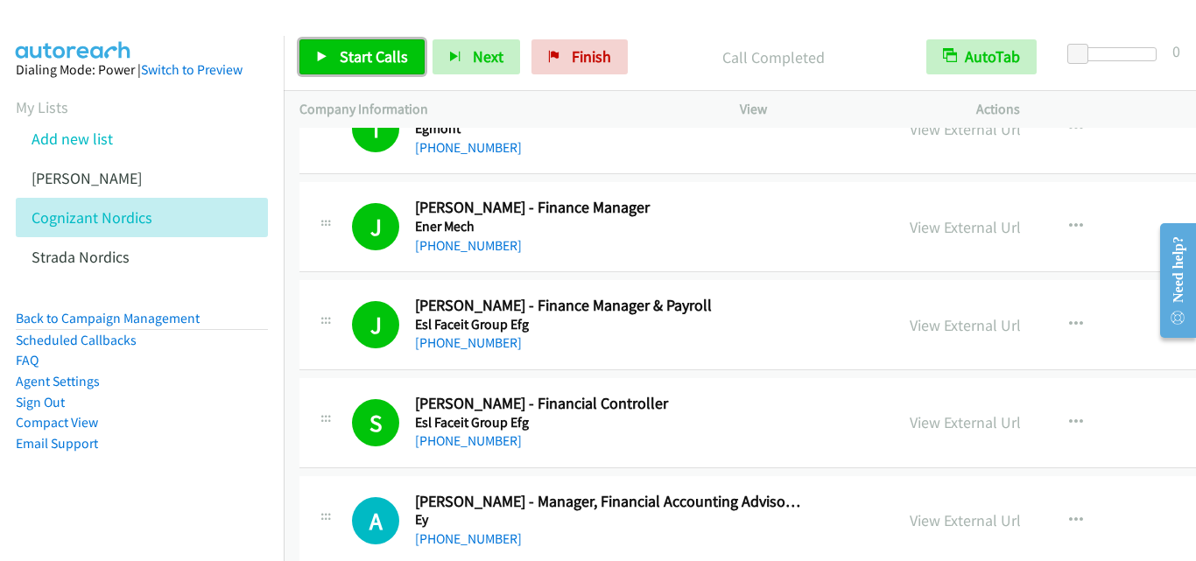
click at [317, 52] on icon at bounding box center [322, 58] width 12 height 12
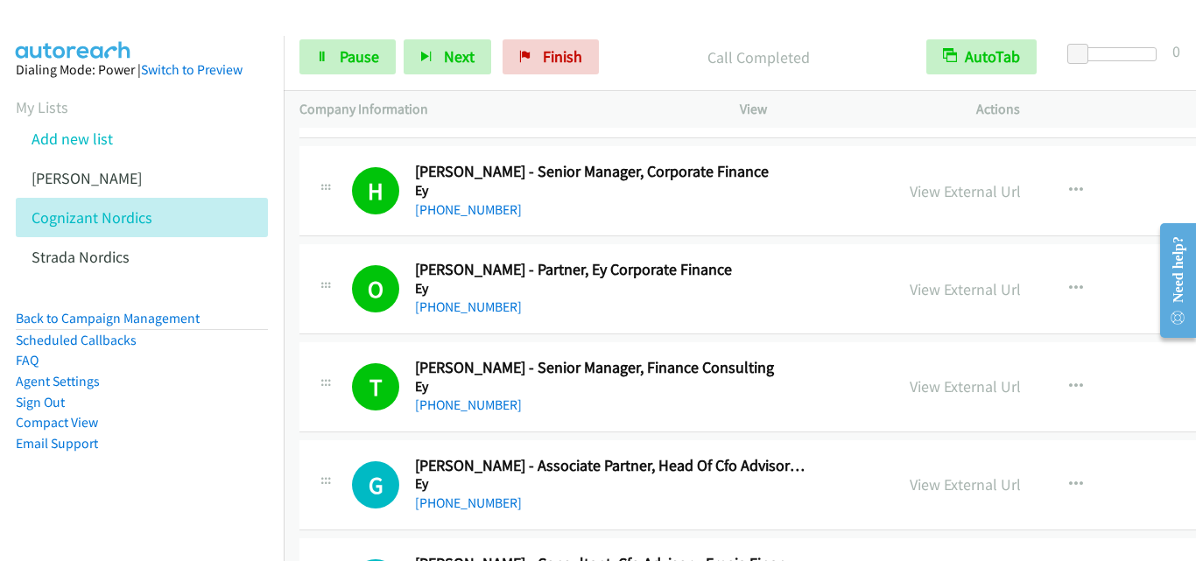
scroll to position [12175, 0]
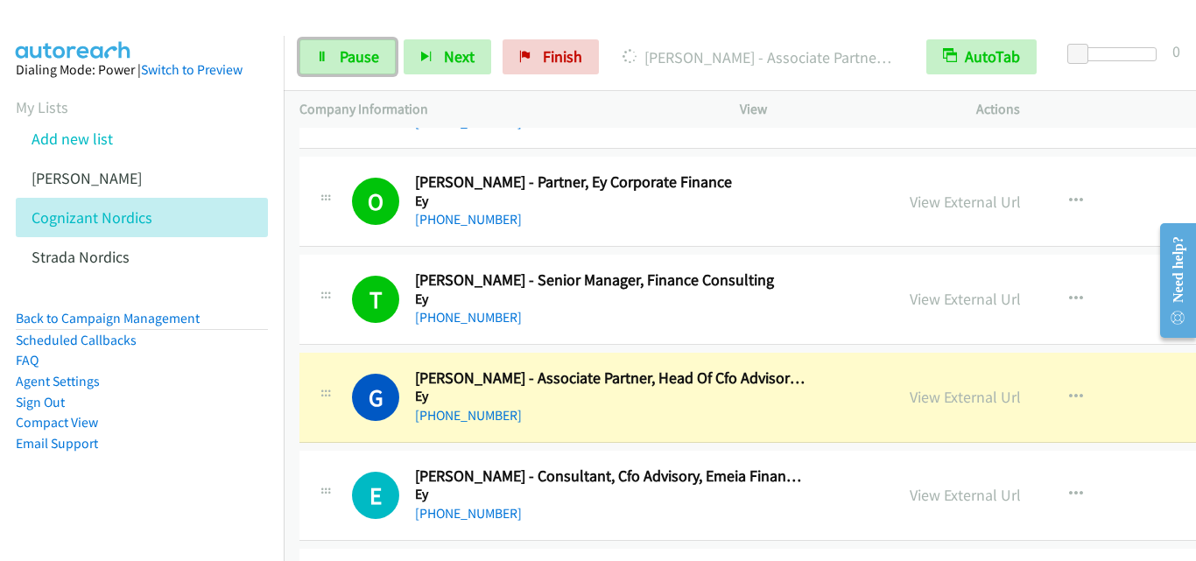
drag, startPoint x: 321, startPoint y: 58, endPoint x: 328, endPoint y: 13, distance: 45.1
click at [319, 60] on icon at bounding box center [322, 58] width 12 height 12
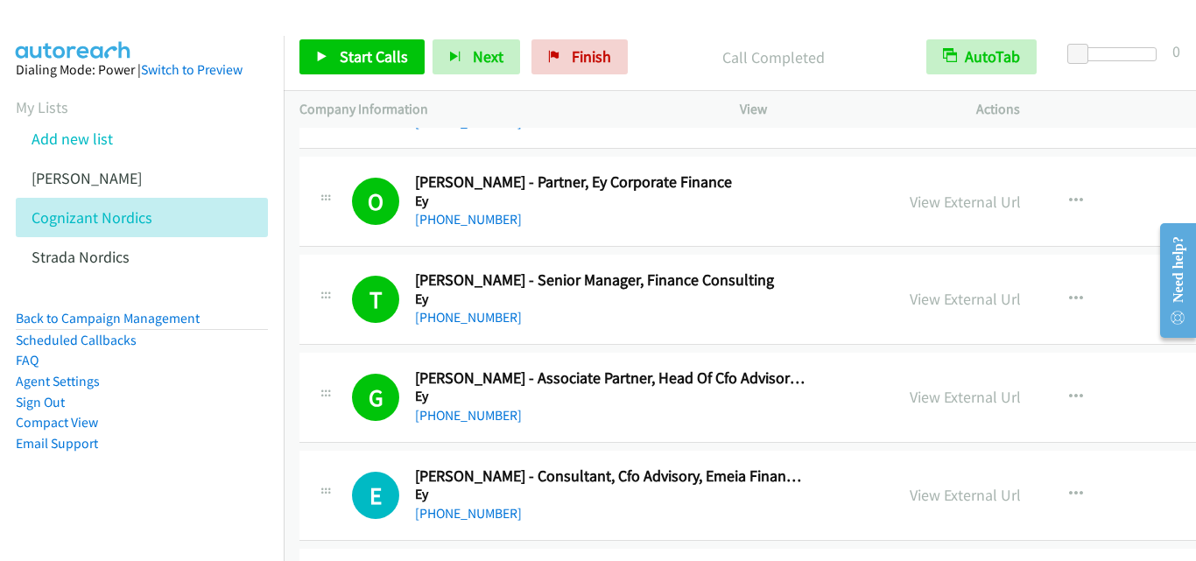
click at [770, 406] on div "[PHONE_NUMBER]" at bounding box center [610, 416] width 390 height 21
click at [321, 53] on icon at bounding box center [322, 58] width 12 height 12
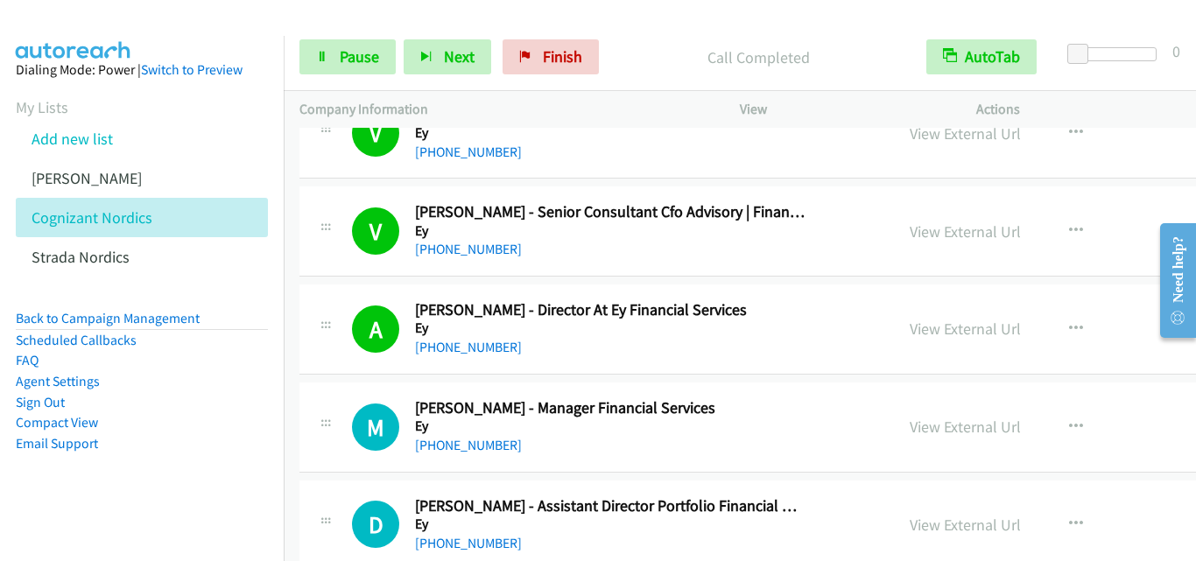
scroll to position [12788, 0]
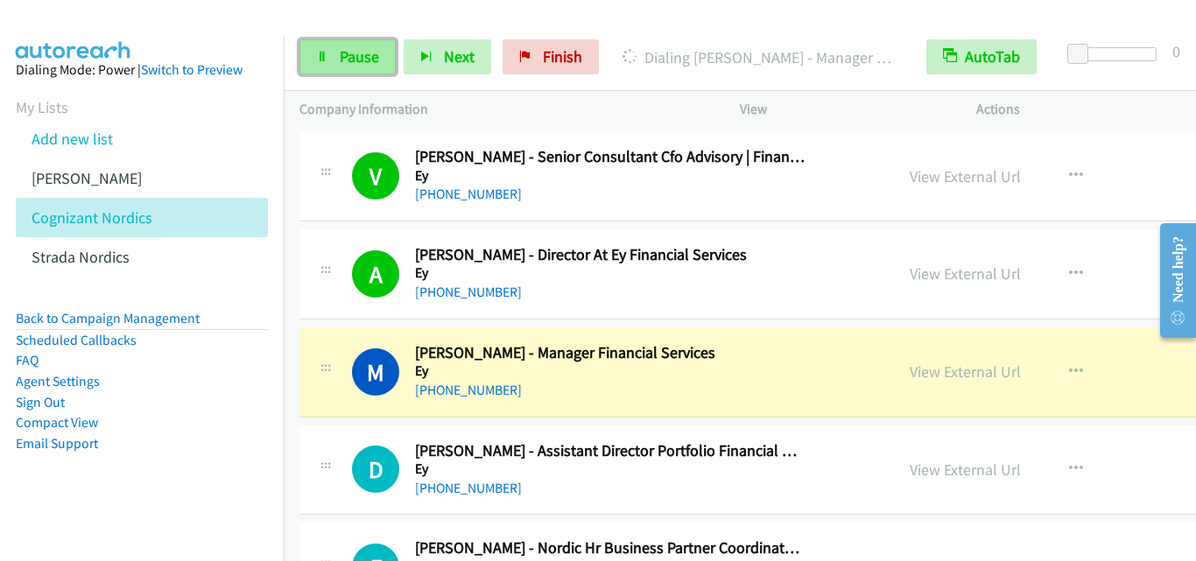
click at [326, 59] on icon at bounding box center [322, 58] width 12 height 12
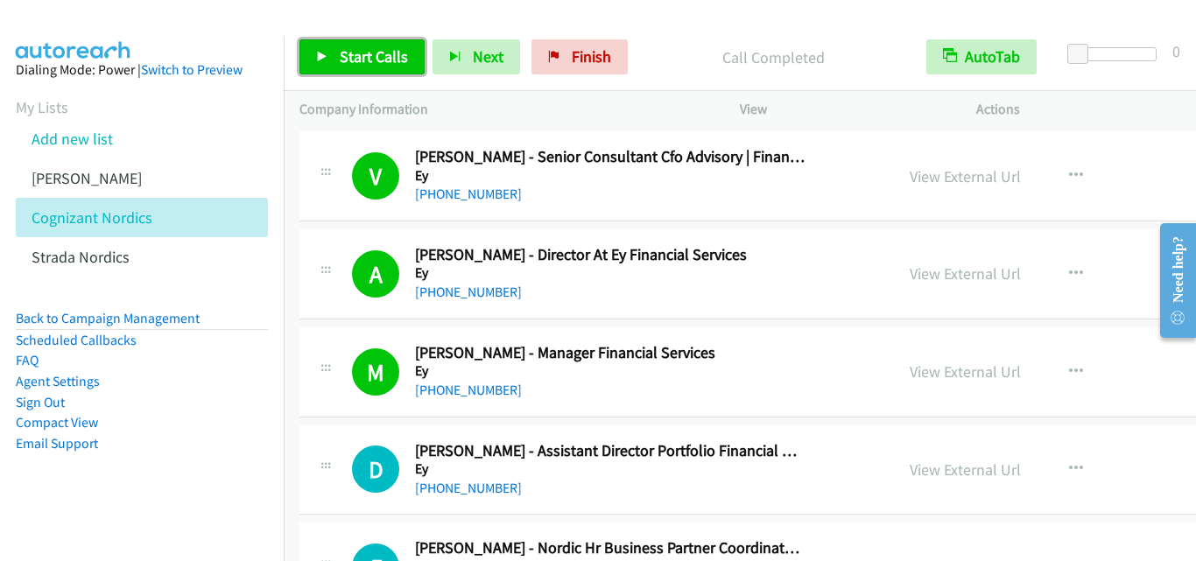
click at [321, 57] on icon at bounding box center [322, 58] width 12 height 12
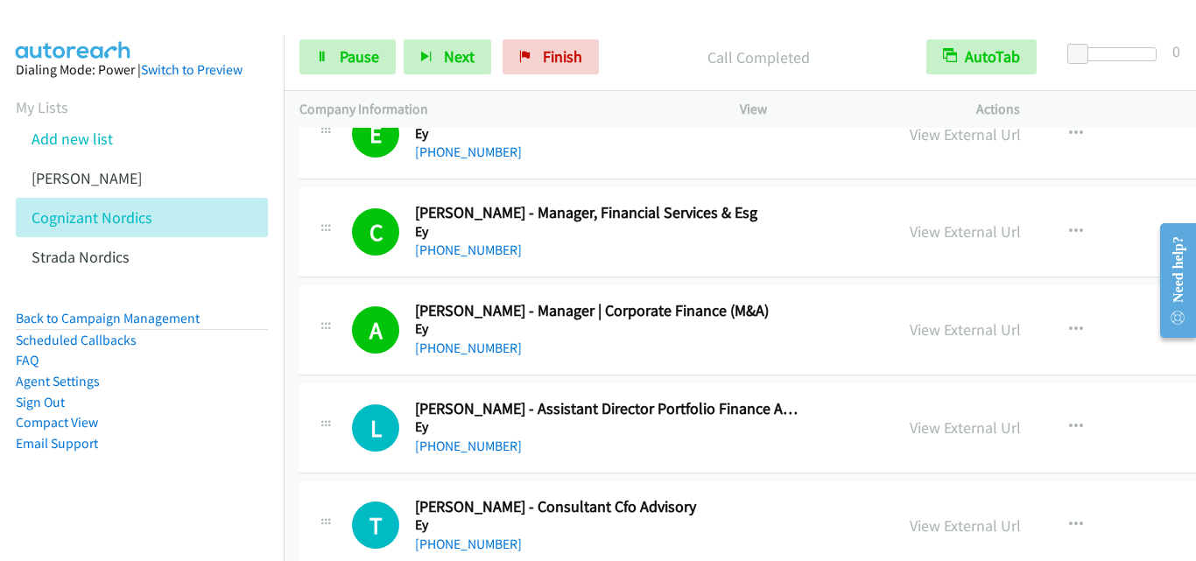
scroll to position [13839, 0]
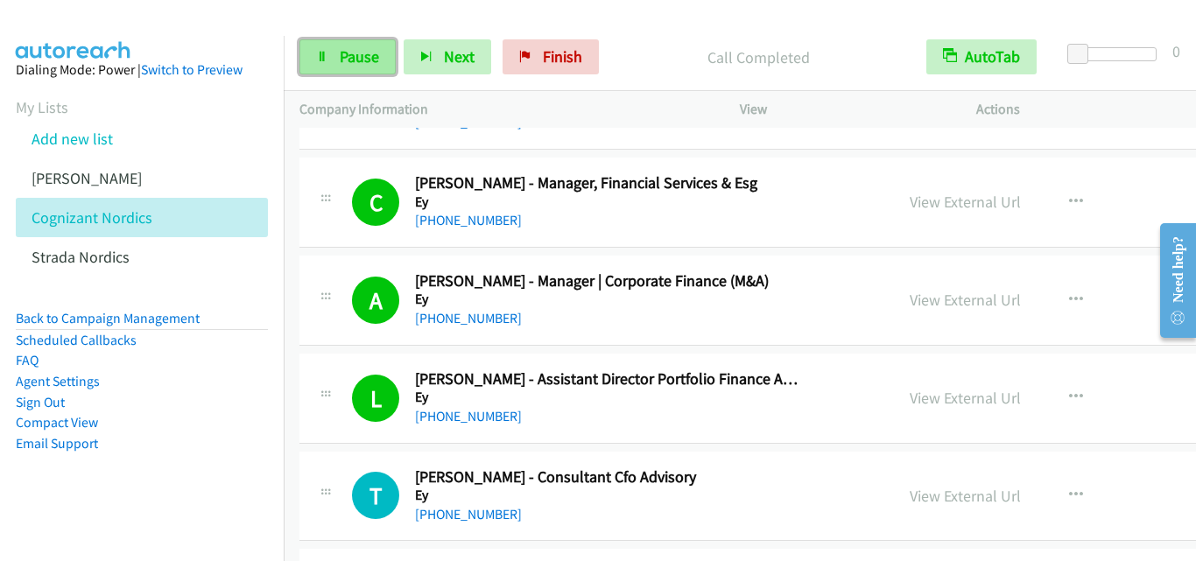
click at [326, 60] on icon at bounding box center [322, 58] width 12 height 12
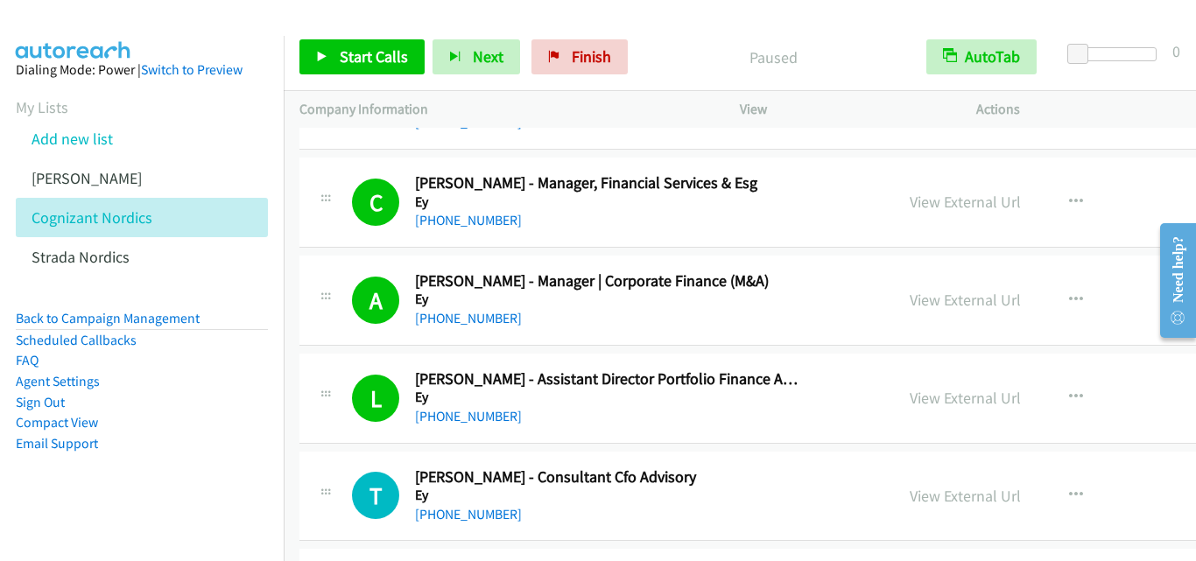
click at [651, 422] on div "[PHONE_NUMBER]" at bounding box center [610, 416] width 390 height 21
click at [939, 402] on link "View External Url" at bounding box center [965, 398] width 111 height 20
click at [317, 48] on link "Start Calls" at bounding box center [362, 56] width 125 height 35
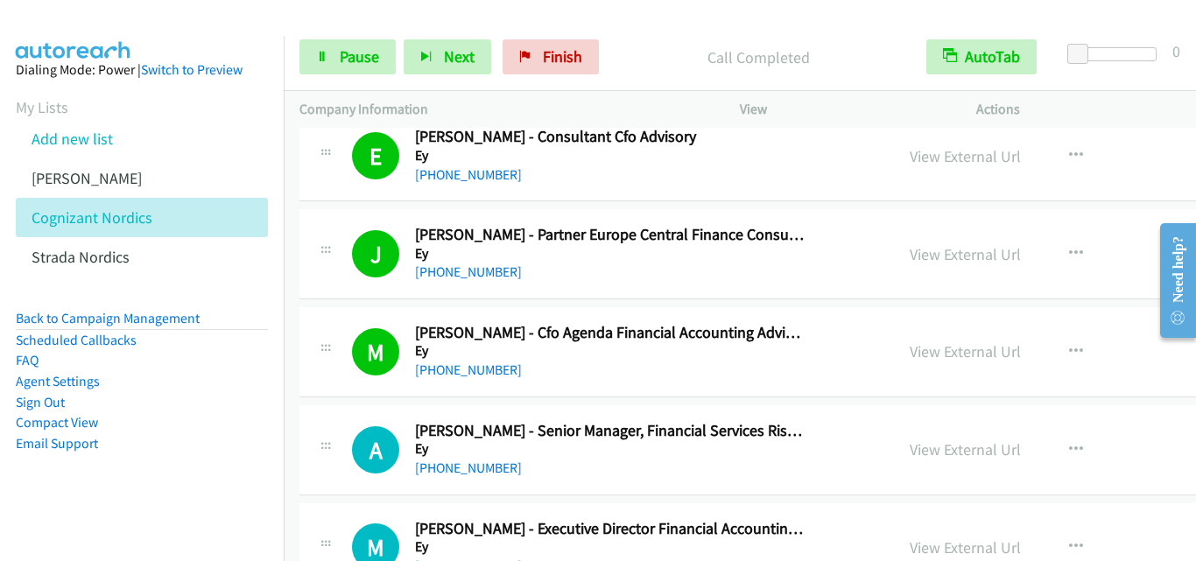
scroll to position [14364, 0]
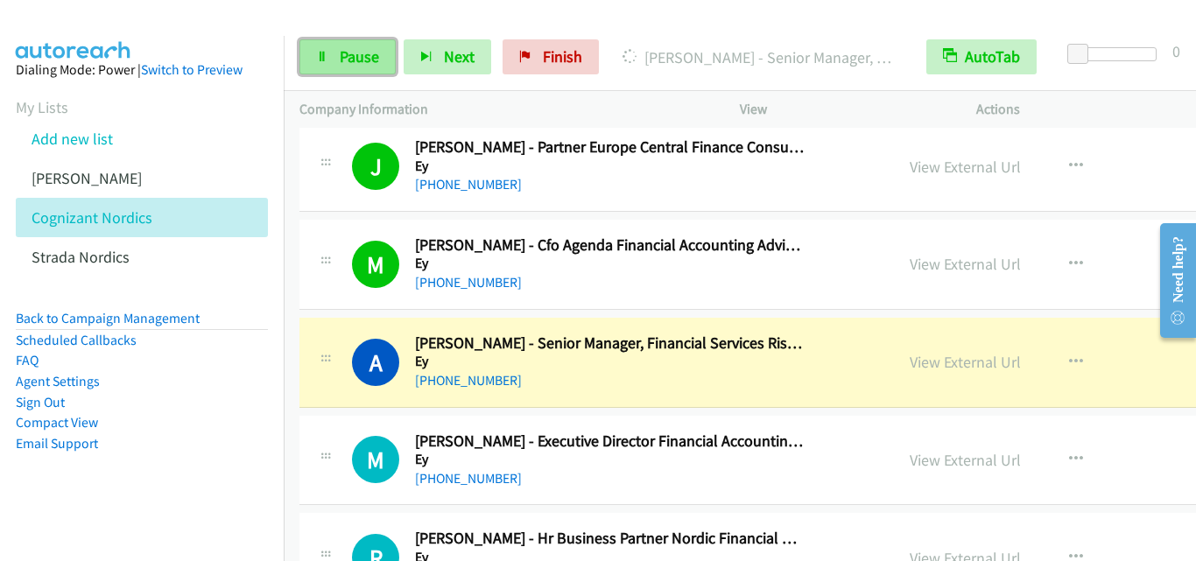
click at [313, 58] on link "Pause" at bounding box center [348, 56] width 96 height 35
